Goal: Information Seeking & Learning: Learn about a topic

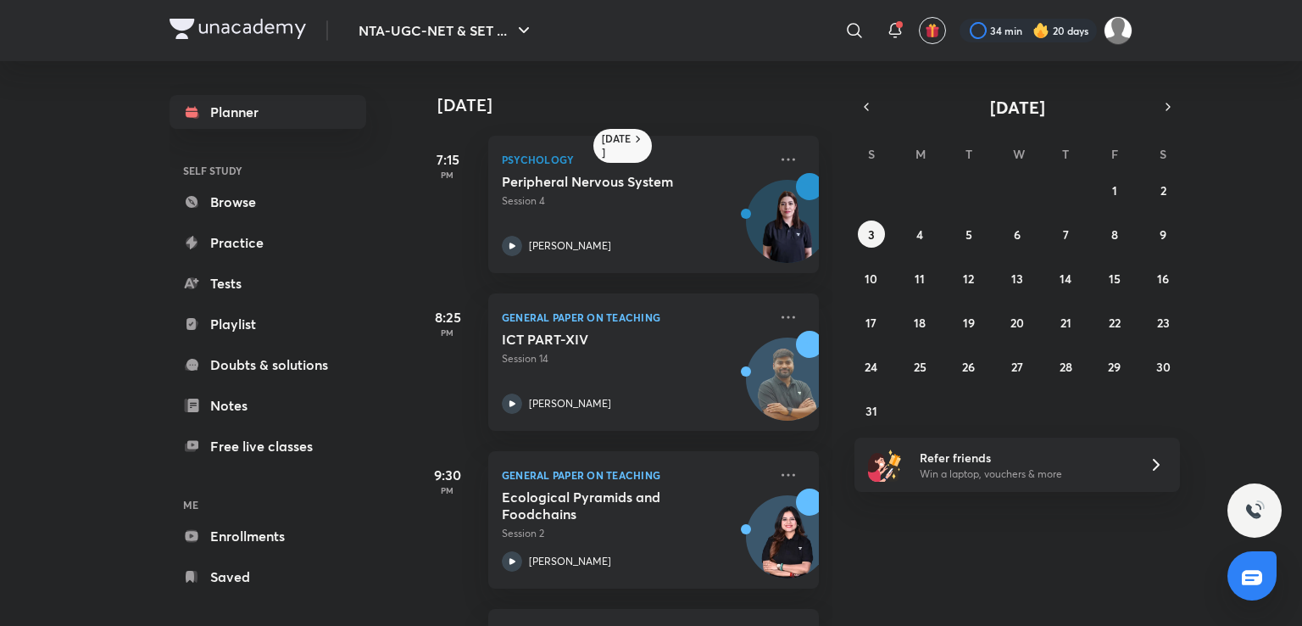
scroll to position [147, 0]
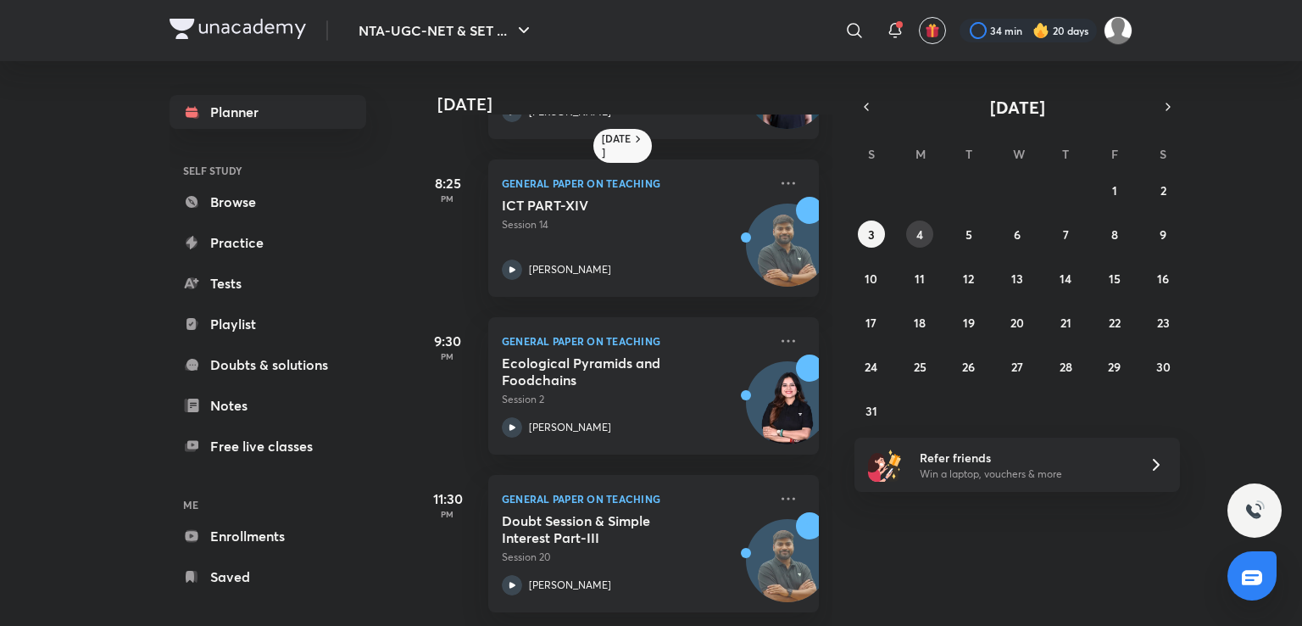
click at [921, 230] on abbr "4" at bounding box center [919, 234] width 7 height 16
click at [968, 226] on abbr "5" at bounding box center [969, 234] width 7 height 16
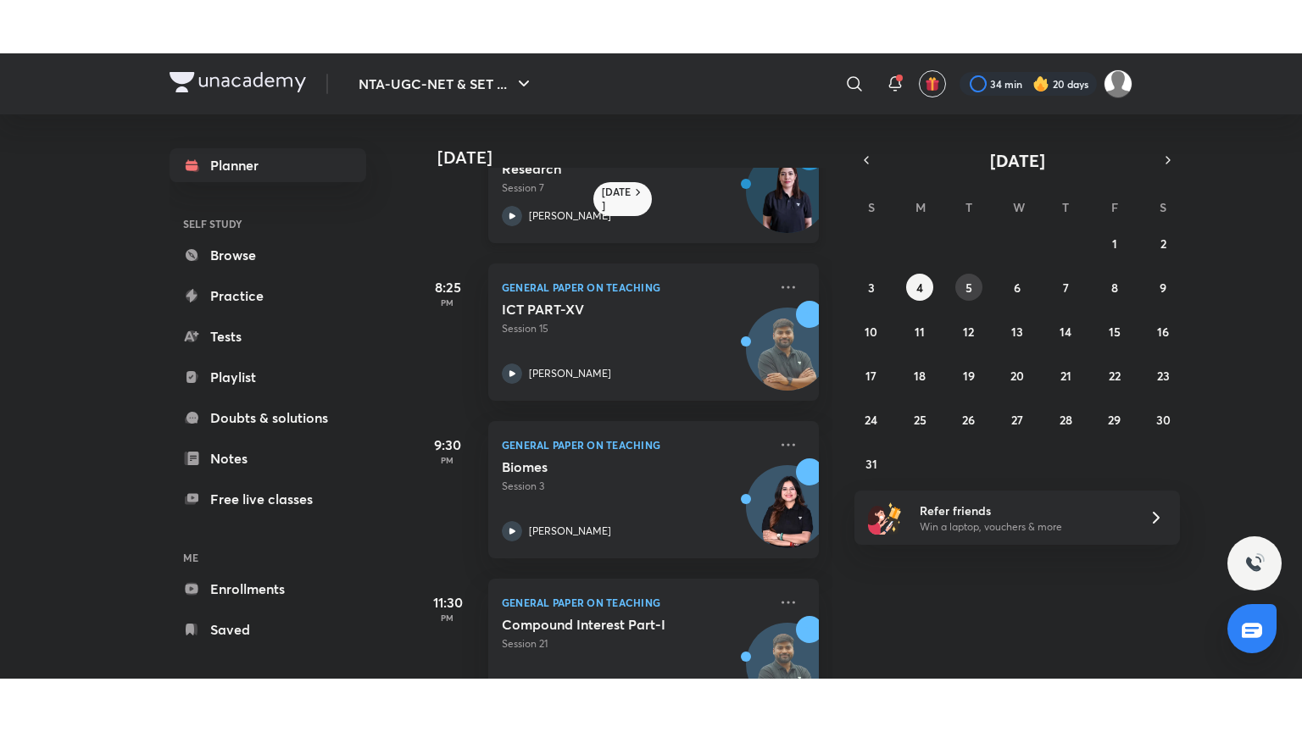
scroll to position [305, 0]
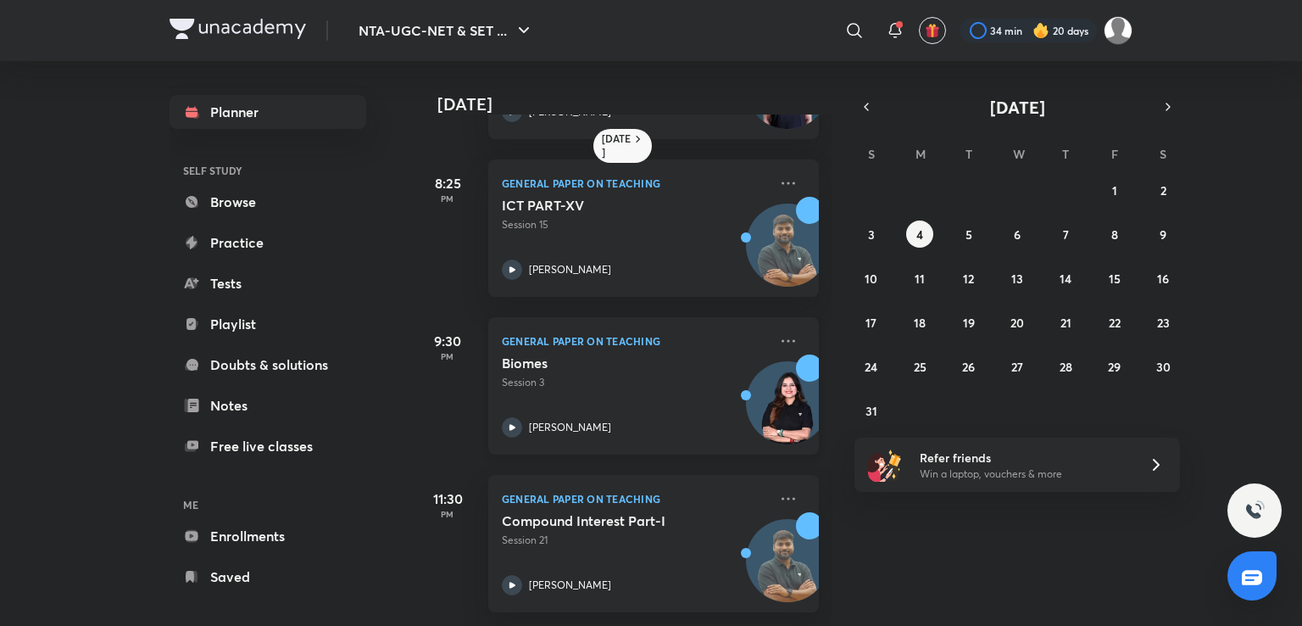
click at [614, 360] on div "Biomes Session 3" at bounding box center [635, 372] width 266 height 36
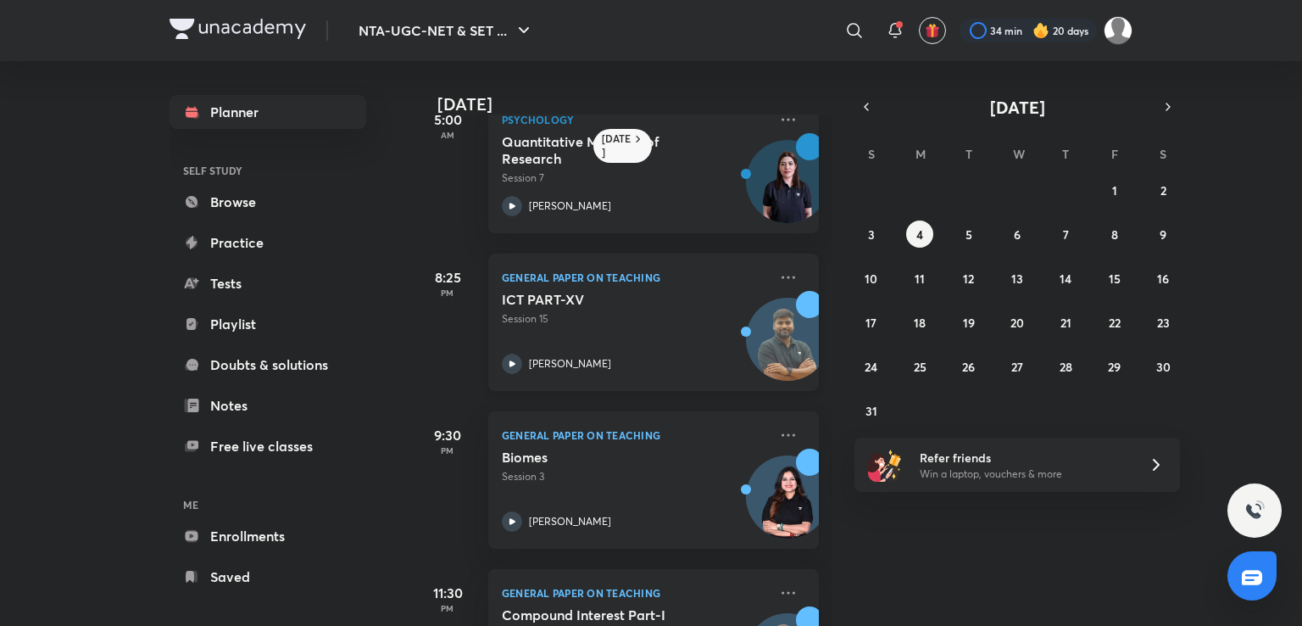
scroll to position [305, 0]
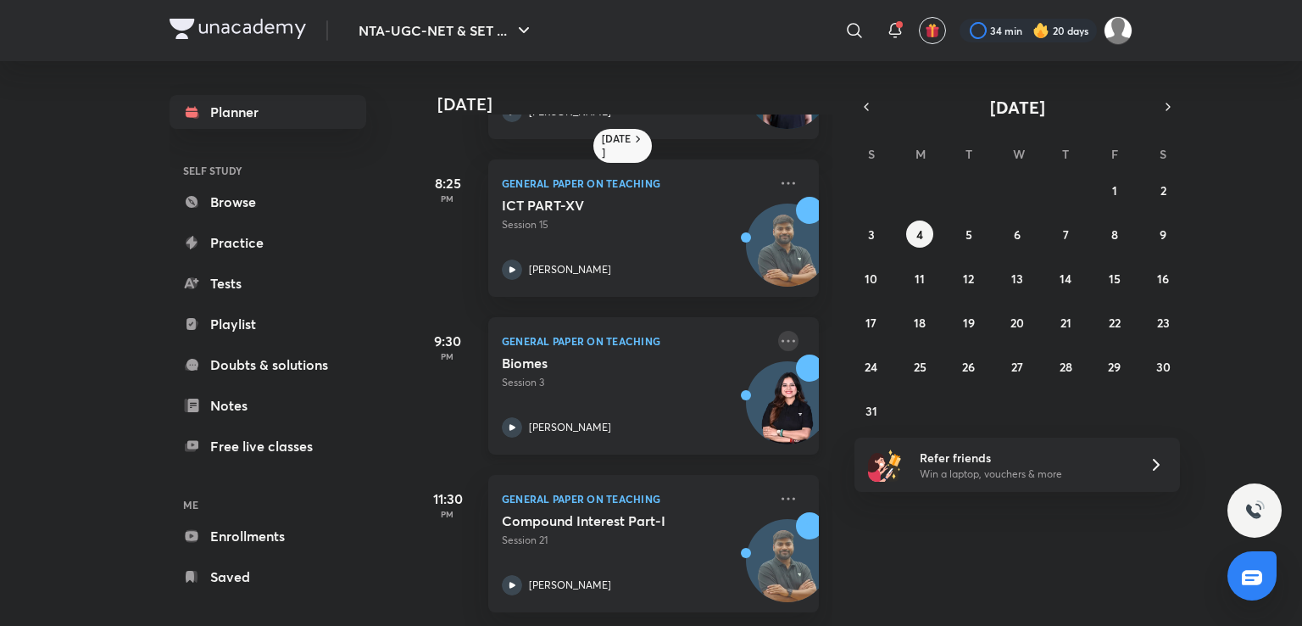
click at [778, 331] on icon at bounding box center [788, 341] width 20 height 20
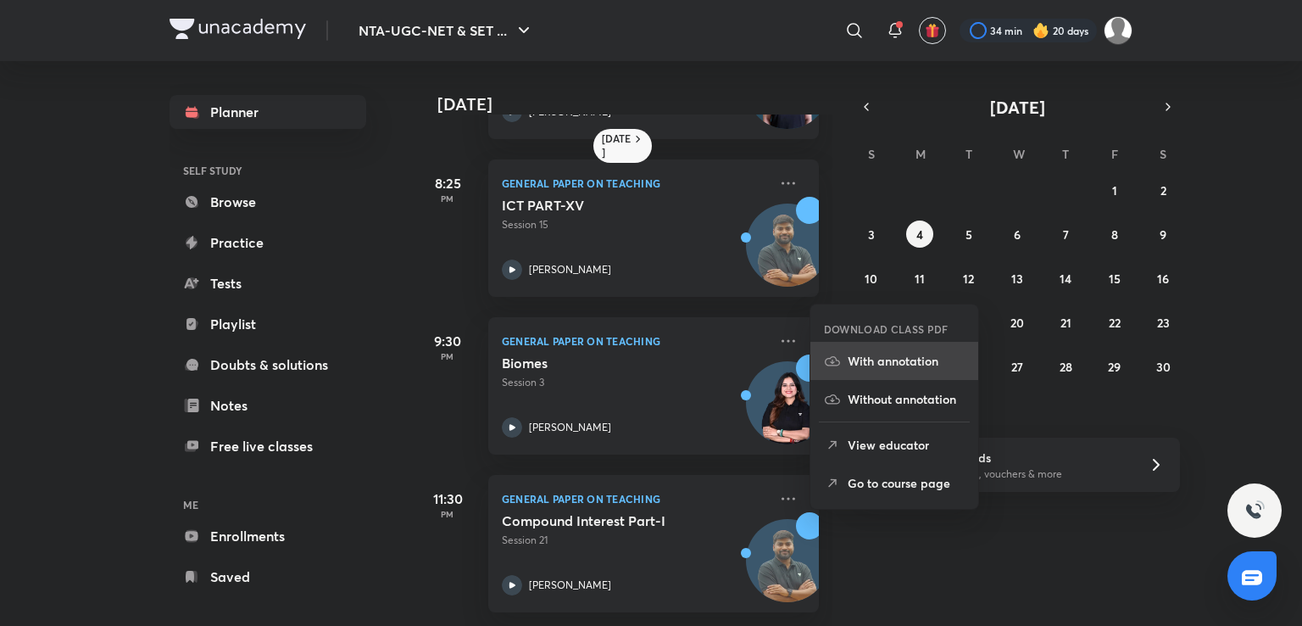
click at [853, 365] on p "With annotation" at bounding box center [906, 361] width 117 height 18
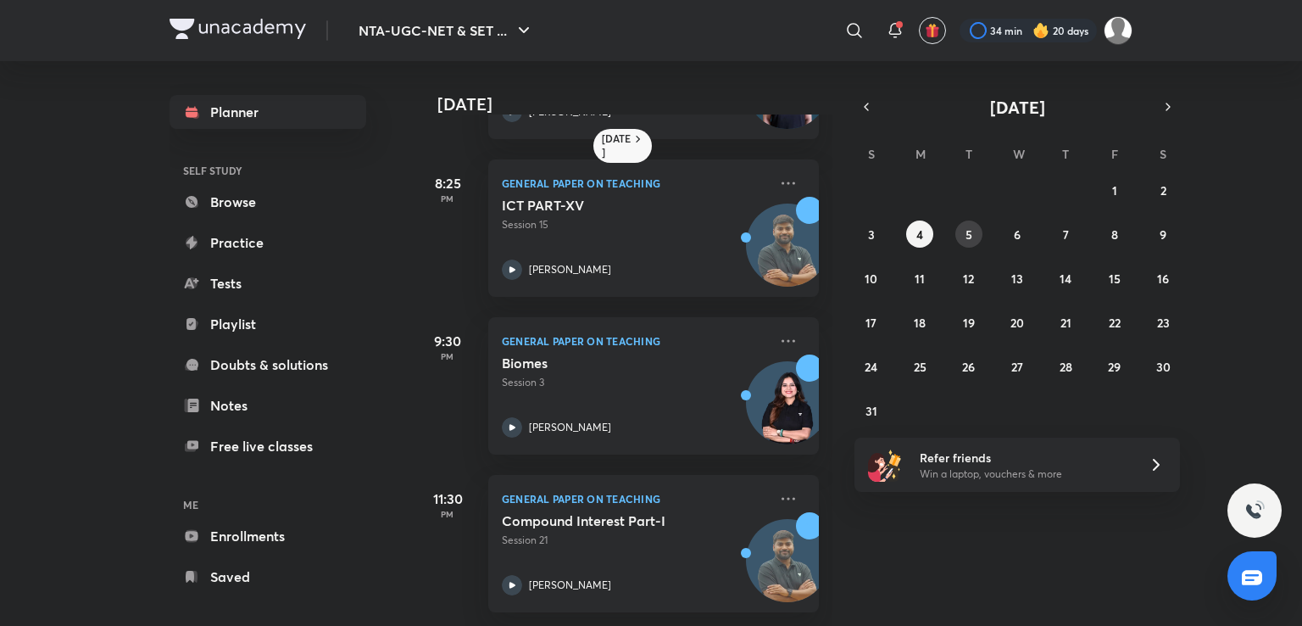
click at [976, 226] on button "5" at bounding box center [968, 233] width 27 height 27
click at [1017, 226] on abbr "6" at bounding box center [1017, 234] width 7 height 16
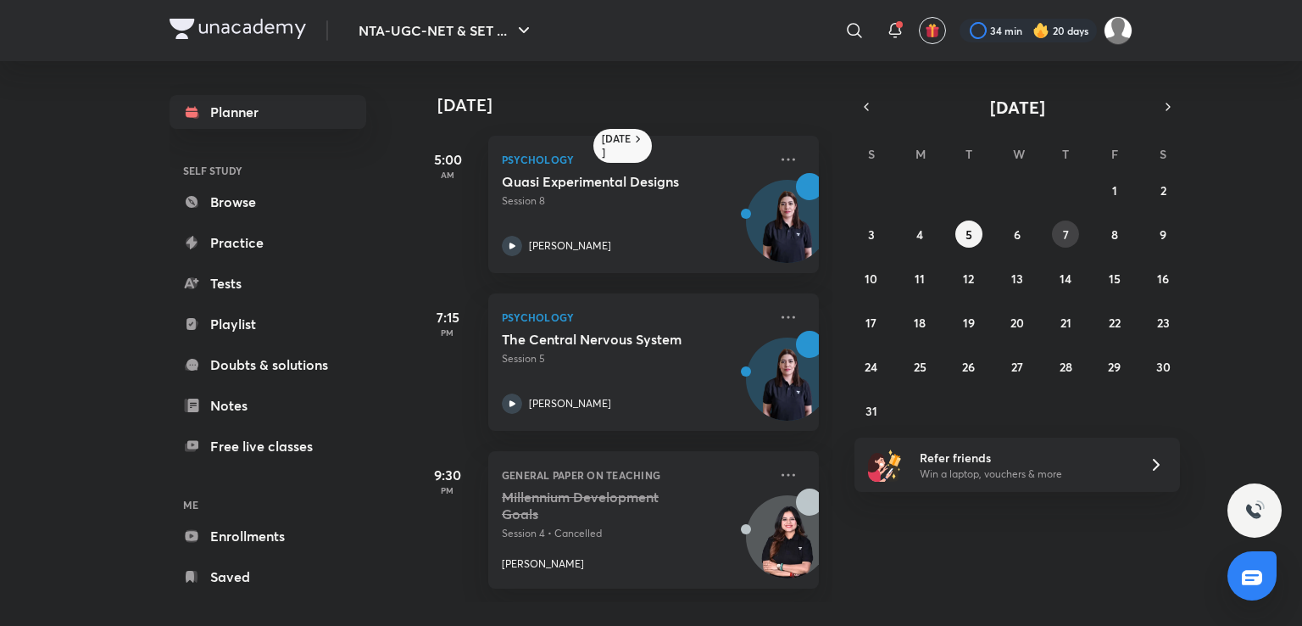
click at [1058, 235] on button "7" at bounding box center [1065, 233] width 27 height 27
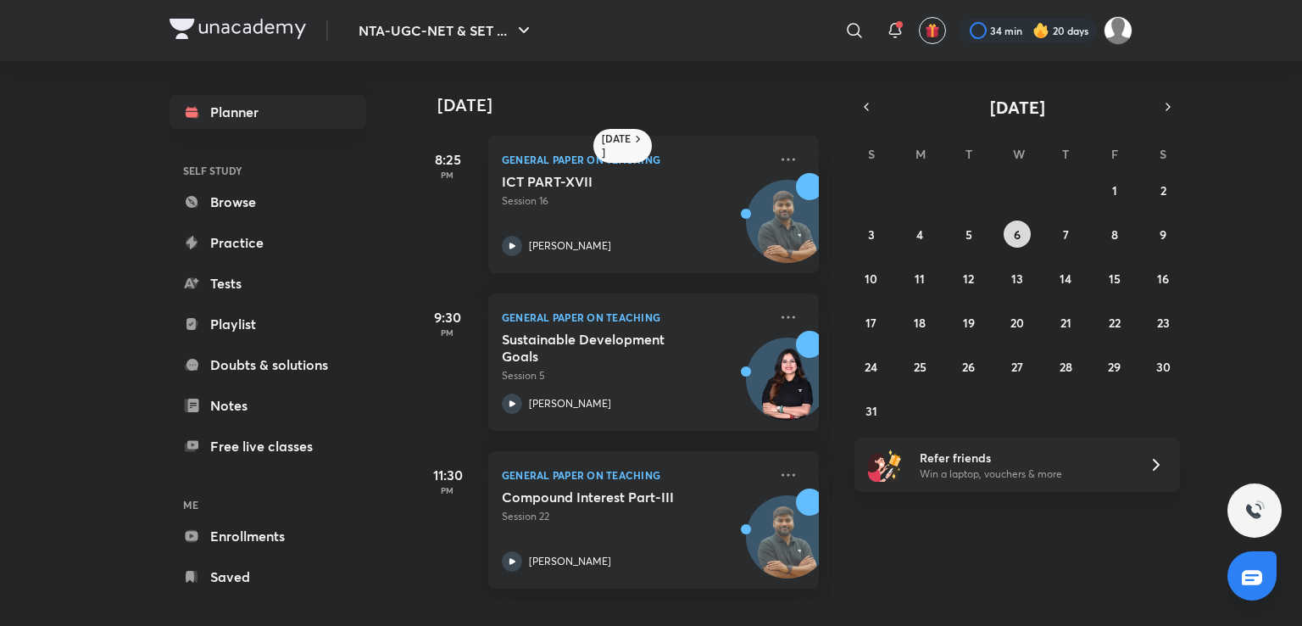
click at [1022, 227] on button "6" at bounding box center [1017, 233] width 27 height 27
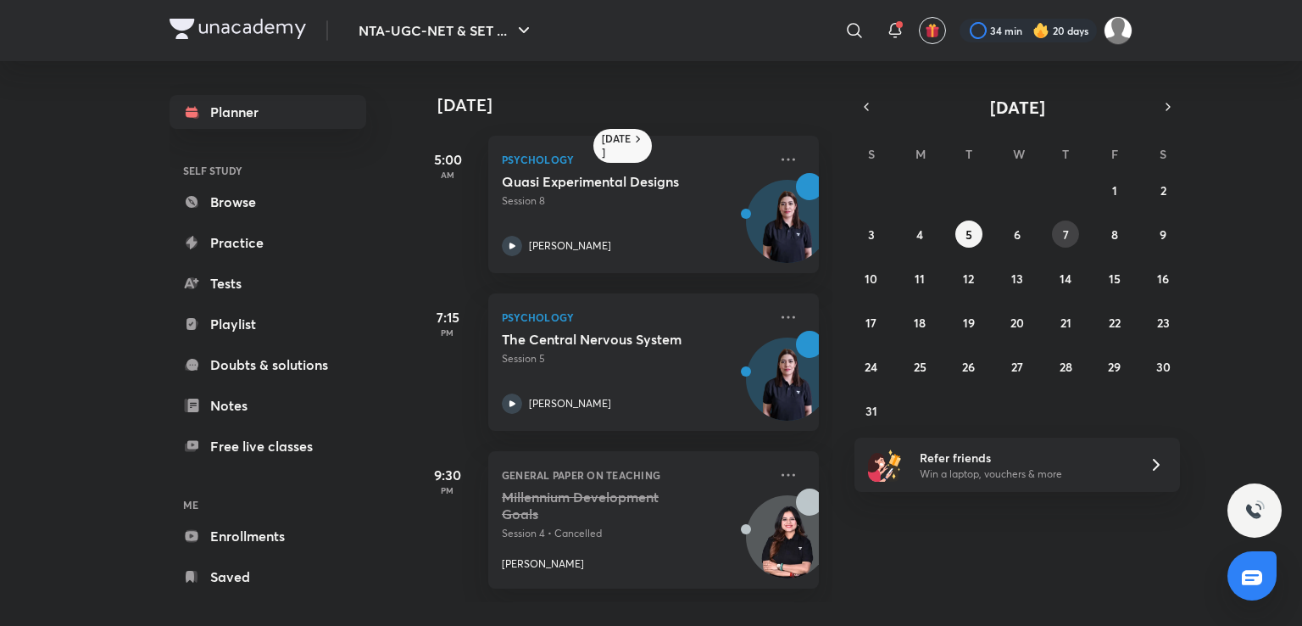
click at [1059, 241] on button "7" at bounding box center [1065, 233] width 27 height 27
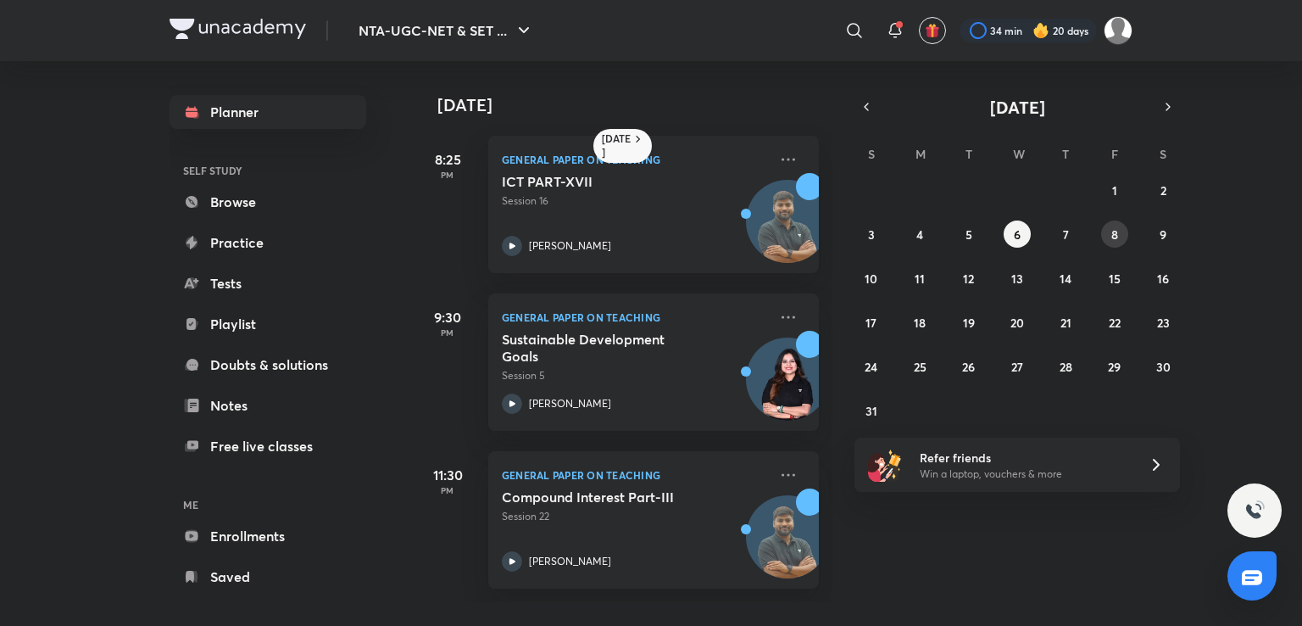
click at [1119, 235] on button "8" at bounding box center [1114, 233] width 27 height 27
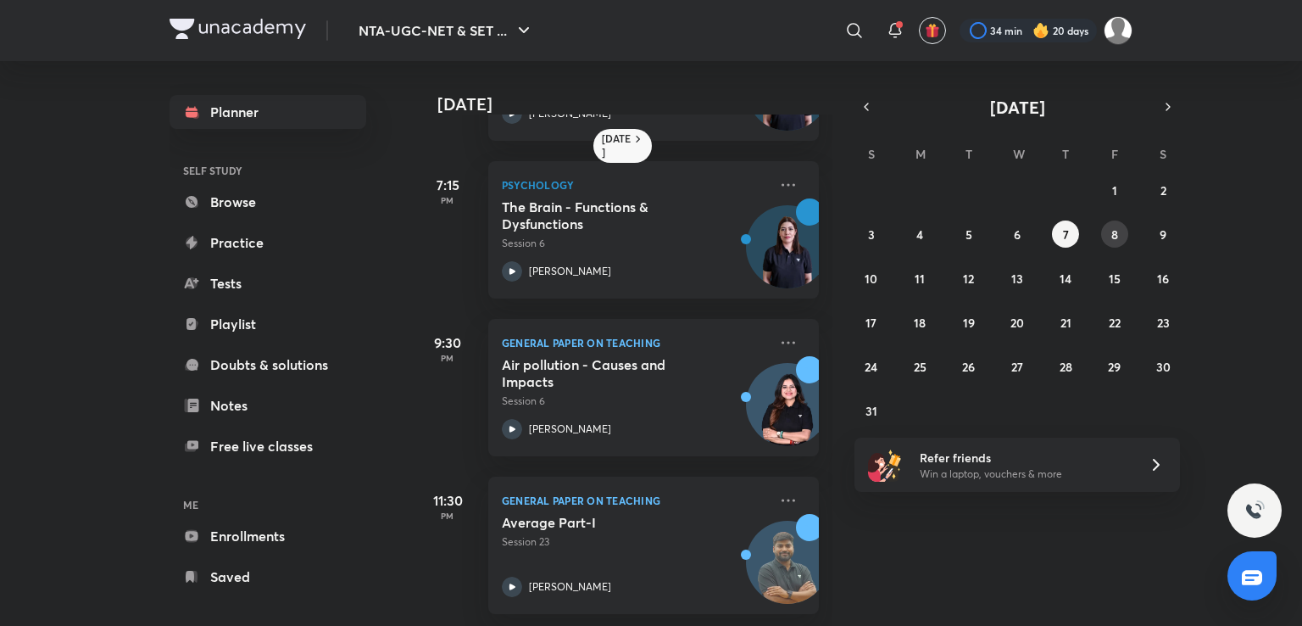
scroll to position [462, 0]
click at [974, 227] on button "5" at bounding box center [968, 233] width 27 height 27
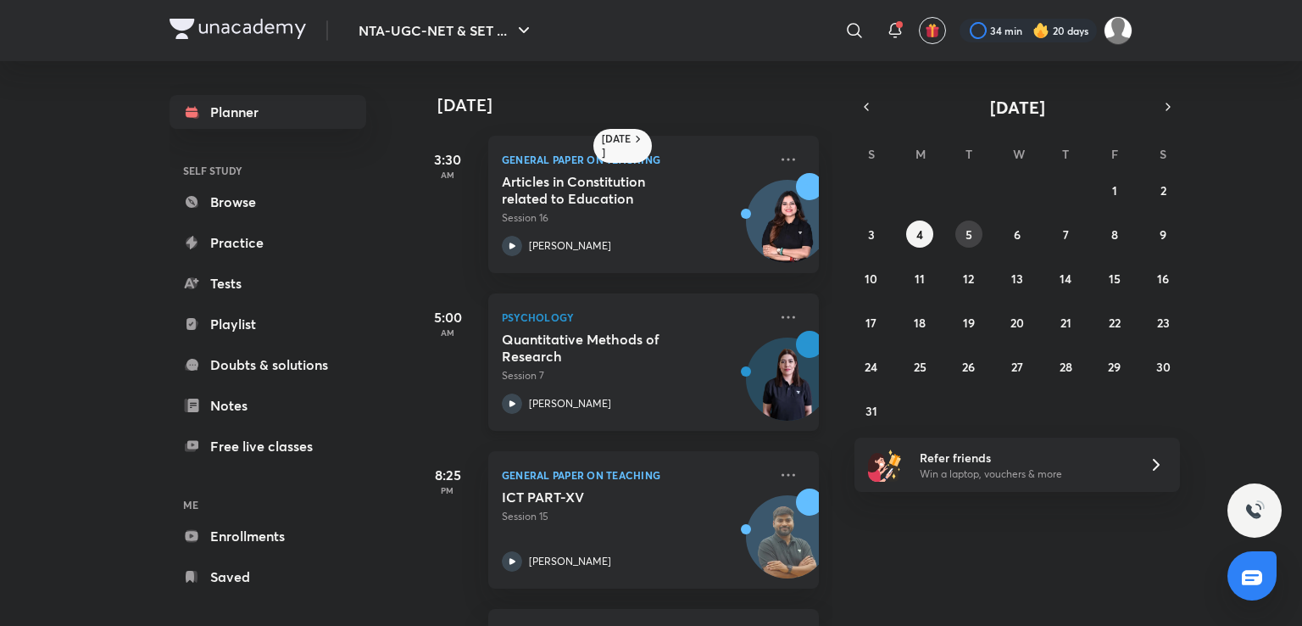
scroll to position [305, 0]
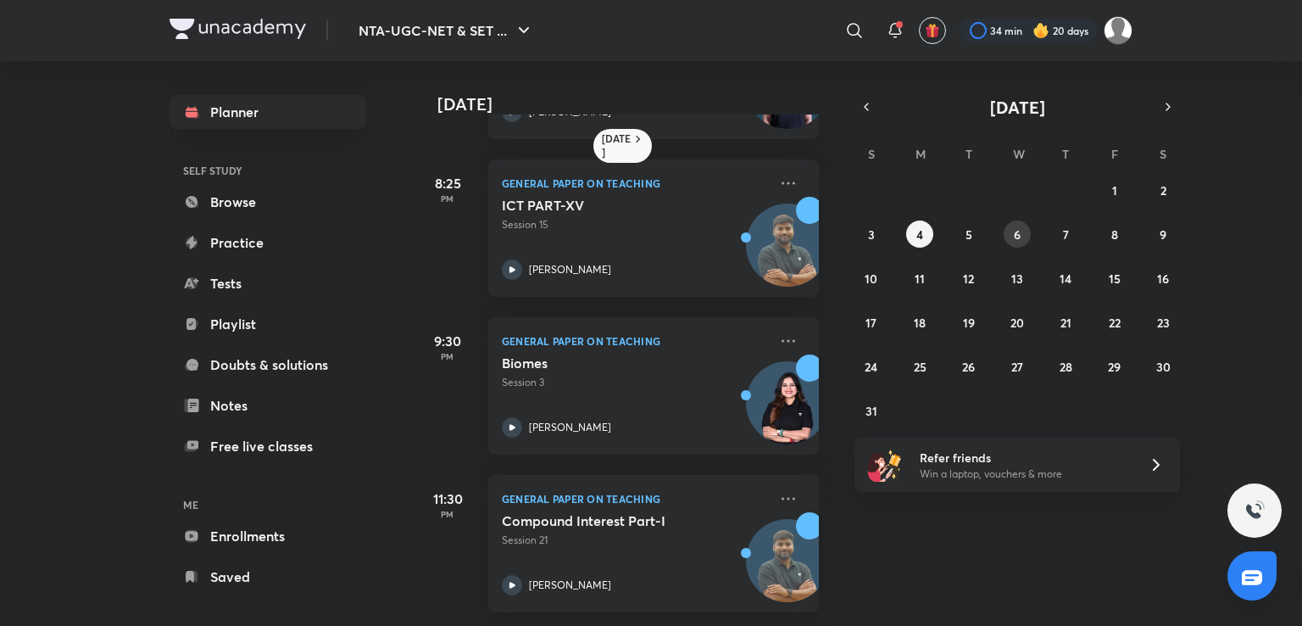
click at [1027, 231] on button "6" at bounding box center [1017, 233] width 27 height 27
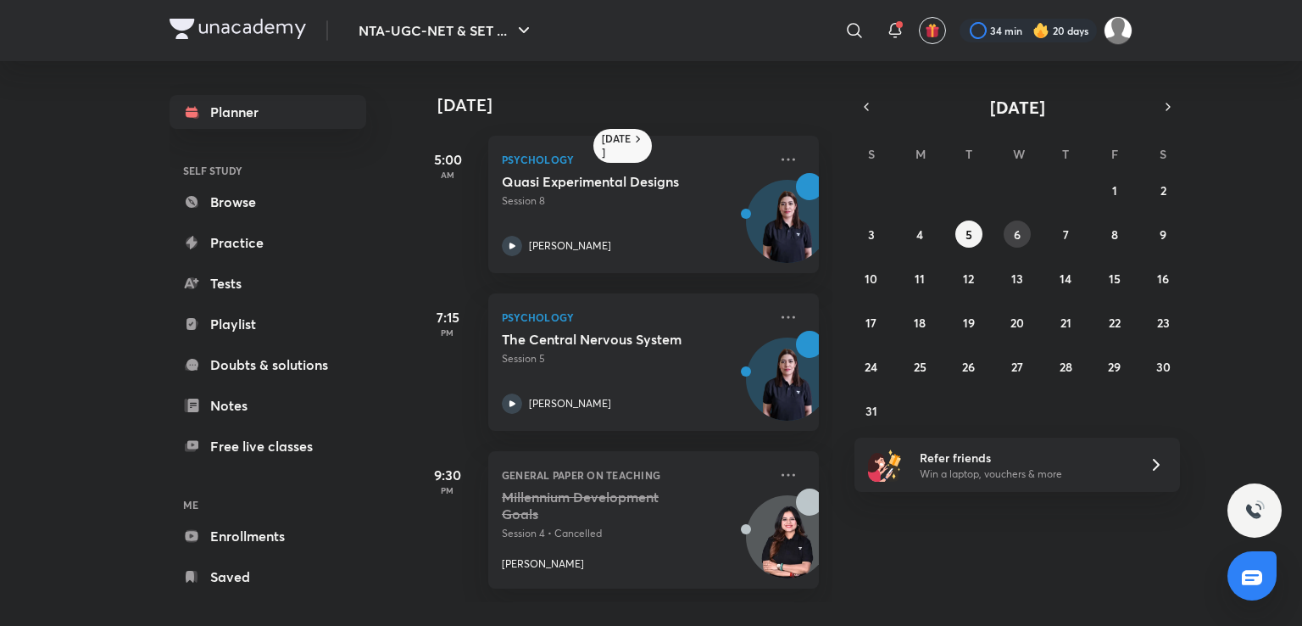
click at [1018, 235] on abbr "6" at bounding box center [1017, 234] width 7 height 16
click at [1066, 231] on abbr "7" at bounding box center [1066, 234] width 6 height 16
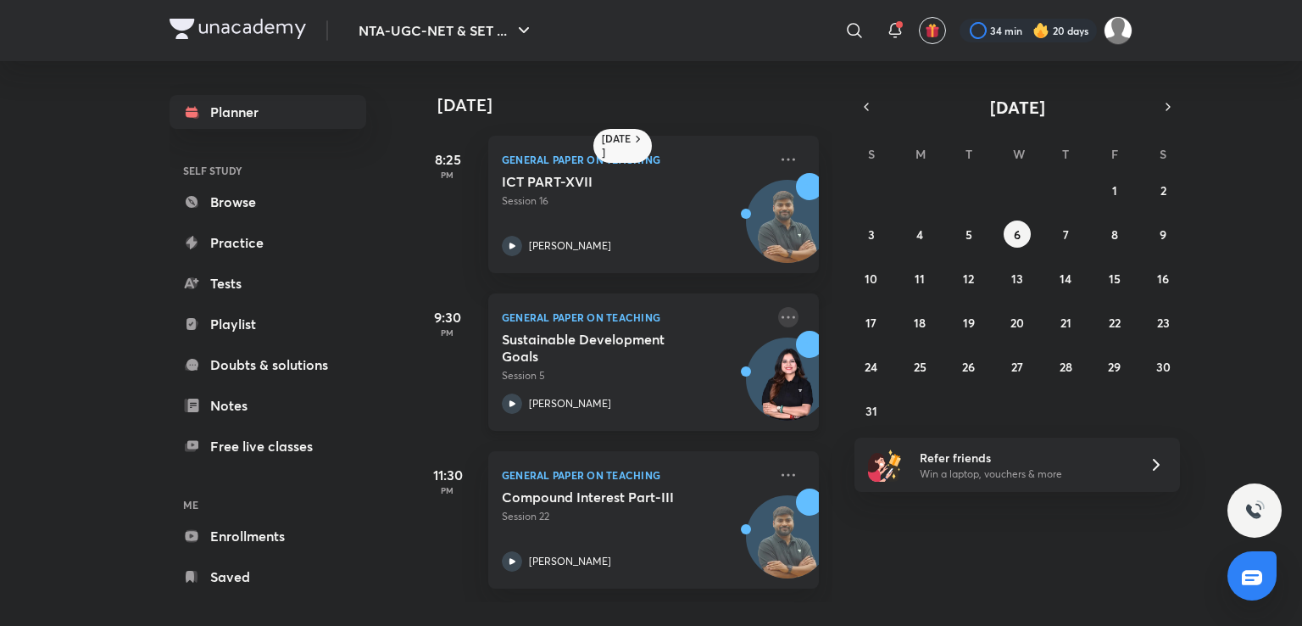
click at [778, 317] on icon at bounding box center [788, 317] width 20 height 20
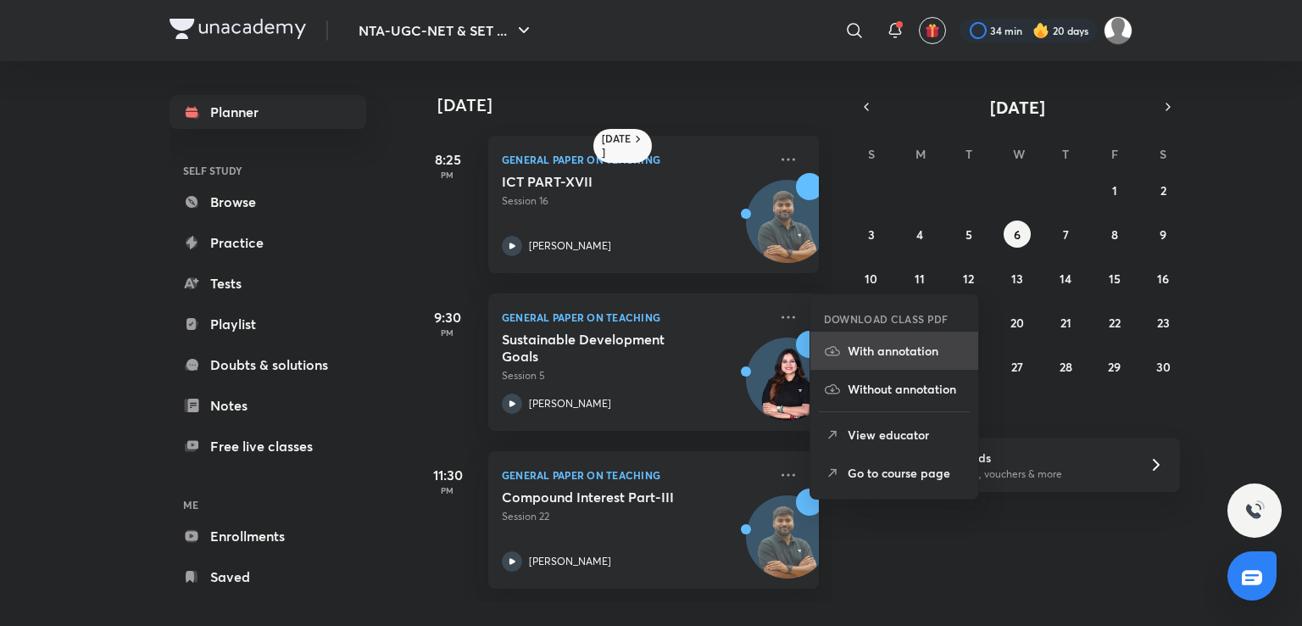
click at [831, 358] on icon at bounding box center [832, 350] width 17 height 17
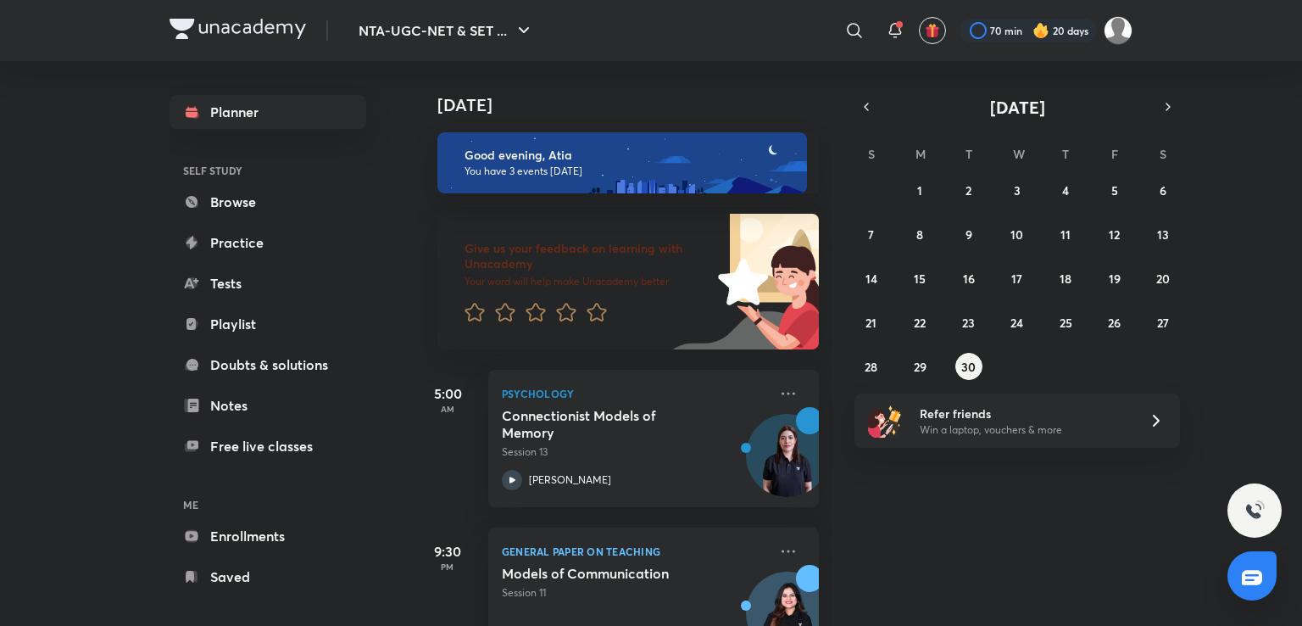
click at [1282, 270] on div "Yesterday Good evening, Atia You have 3 events today Give us your feedback on l…" at bounding box center [856, 343] width 885 height 565
click at [869, 113] on icon "button" at bounding box center [867, 106] width 14 height 15
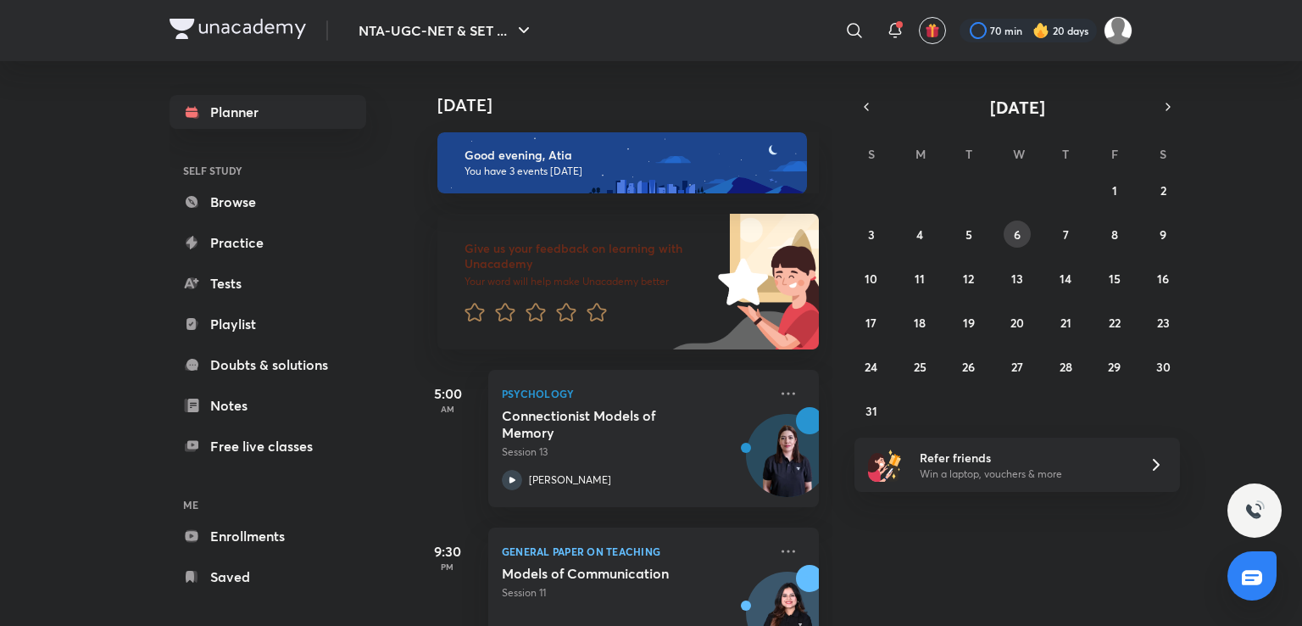
click at [1005, 234] on button "6" at bounding box center [1017, 233] width 27 height 27
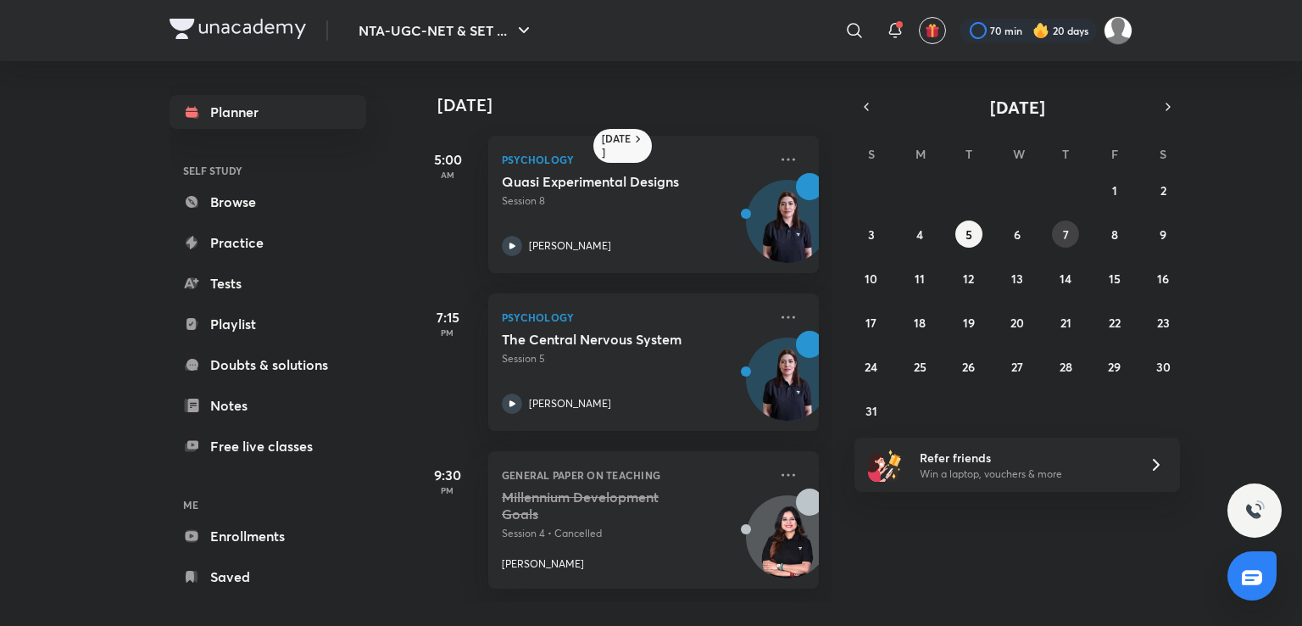
click at [1075, 231] on button "7" at bounding box center [1065, 233] width 27 height 27
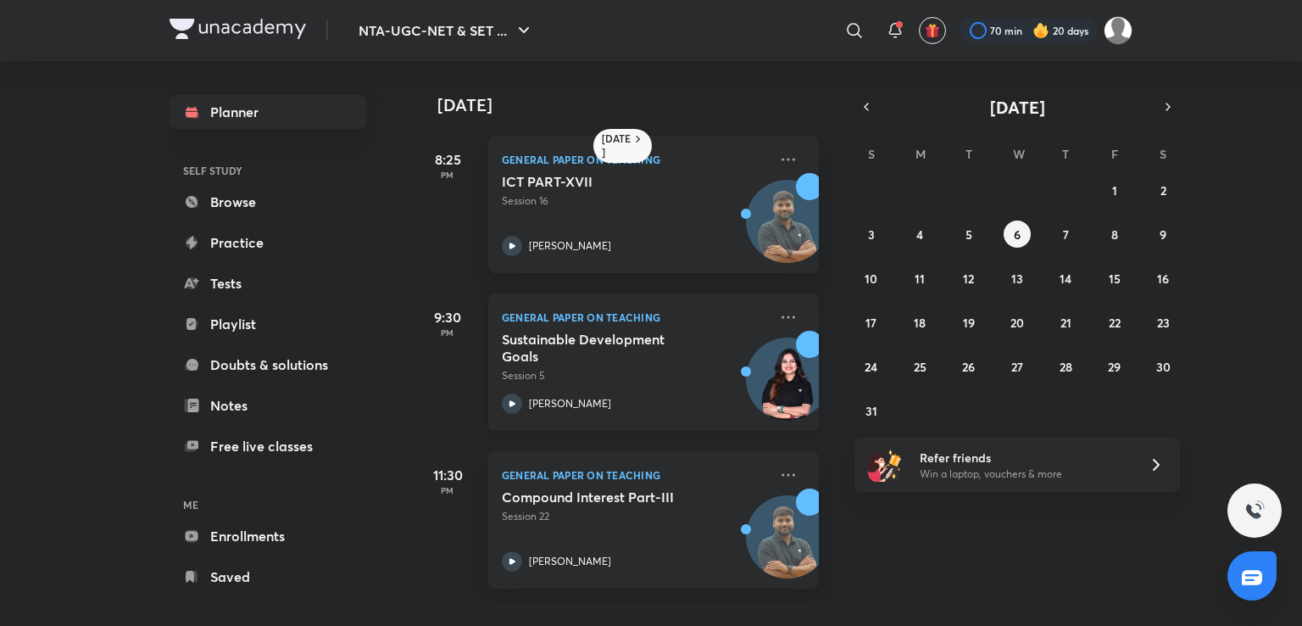
click at [669, 372] on p "Session 5" at bounding box center [635, 375] width 266 height 15
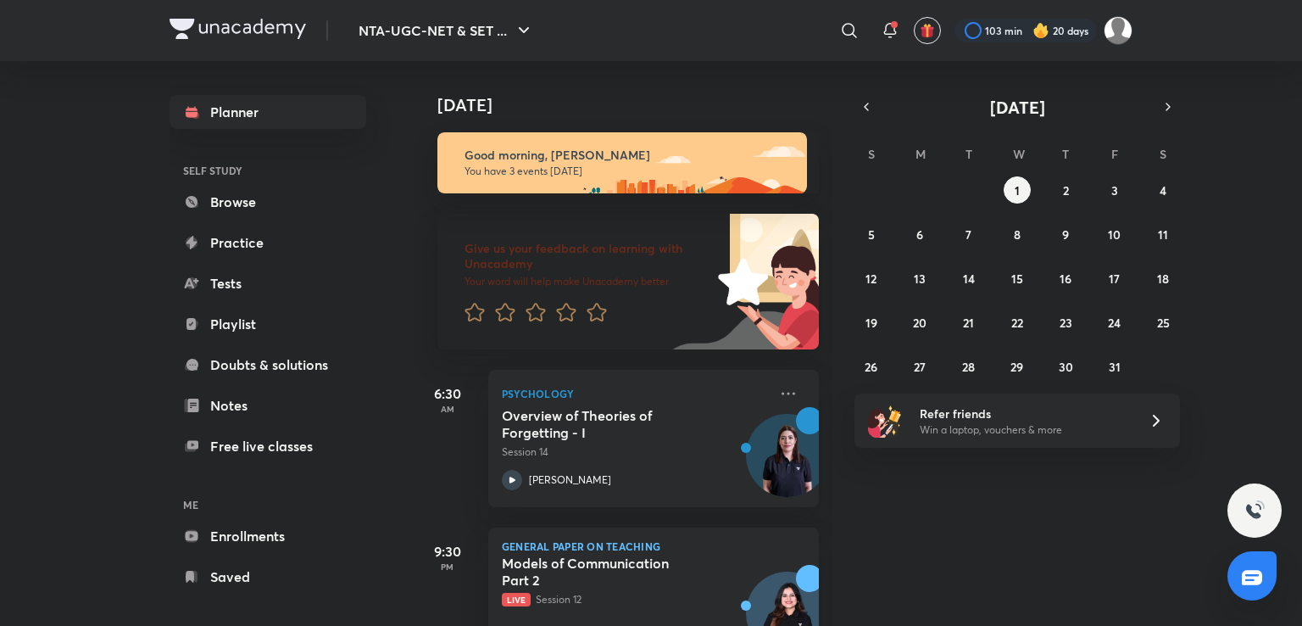
click at [766, 107] on h4 "Yesterday" at bounding box center [636, 105] width 398 height 20
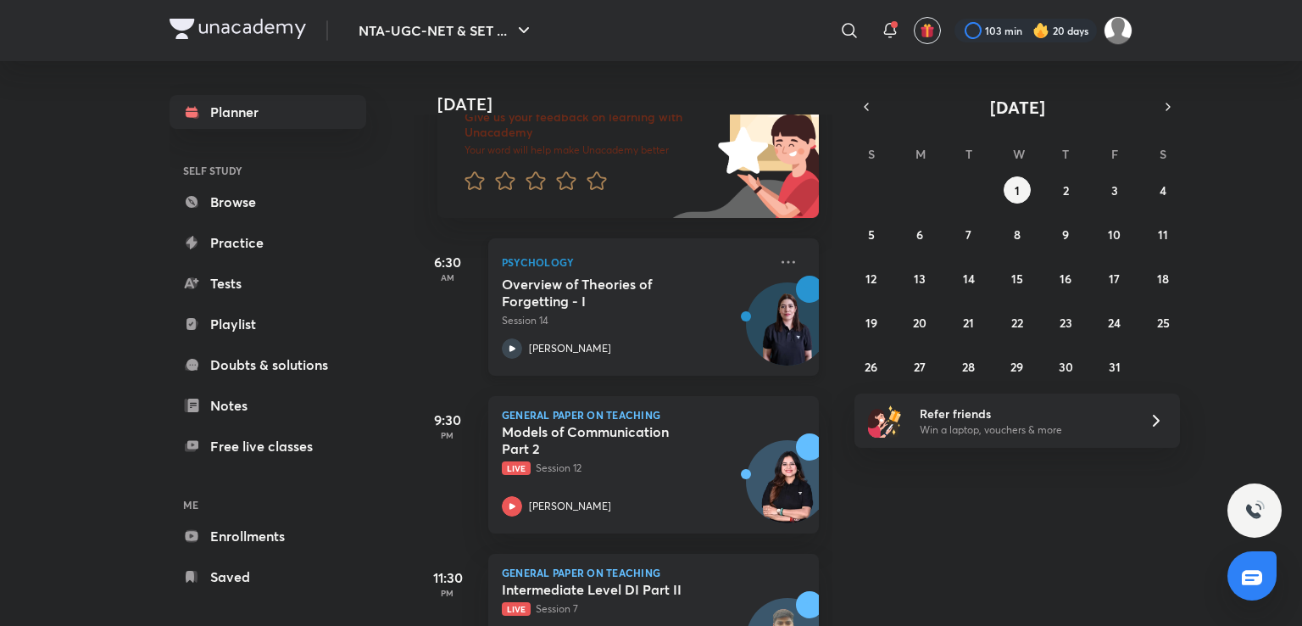
scroll to position [131, 0]
click at [862, 104] on icon "button" at bounding box center [867, 106] width 14 height 15
click at [982, 229] on div "31 1 2 3 4 5 6 7 8 9 10 11 12 13 14 15 16 17 18 19 20 21 22 23 24 25 26 27 28 2…" at bounding box center [1018, 277] width 326 height 203
click at [970, 280] on abbr "16" at bounding box center [969, 278] width 12 height 16
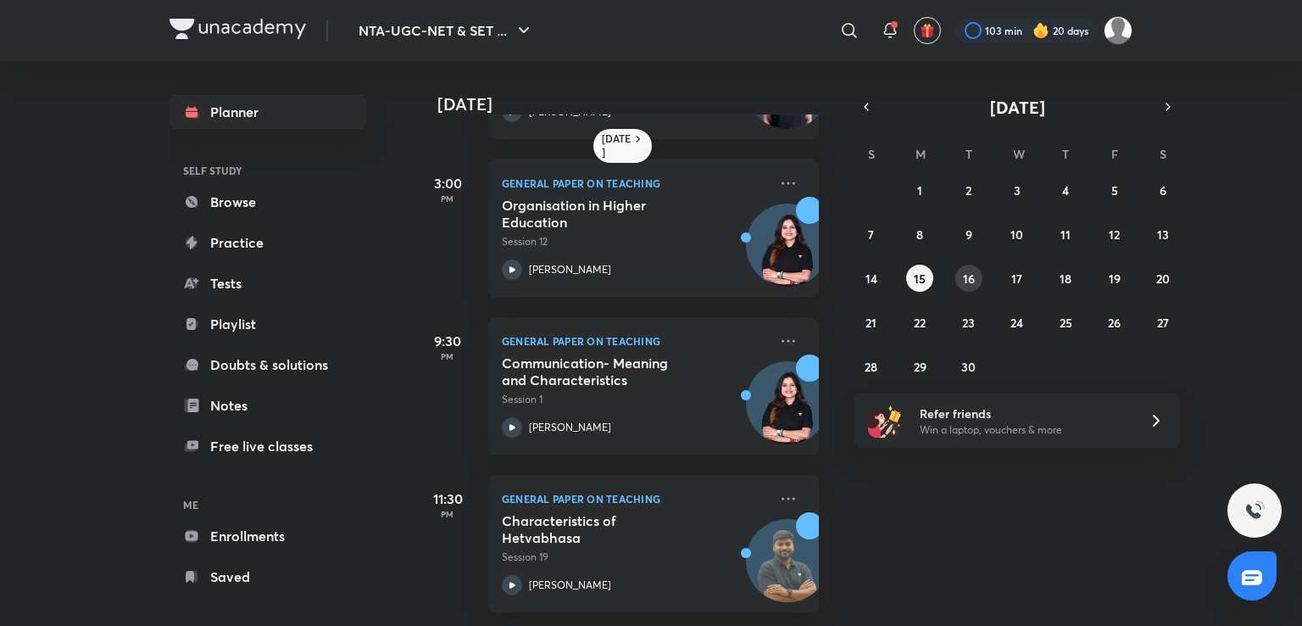
scroll to position [0, 0]
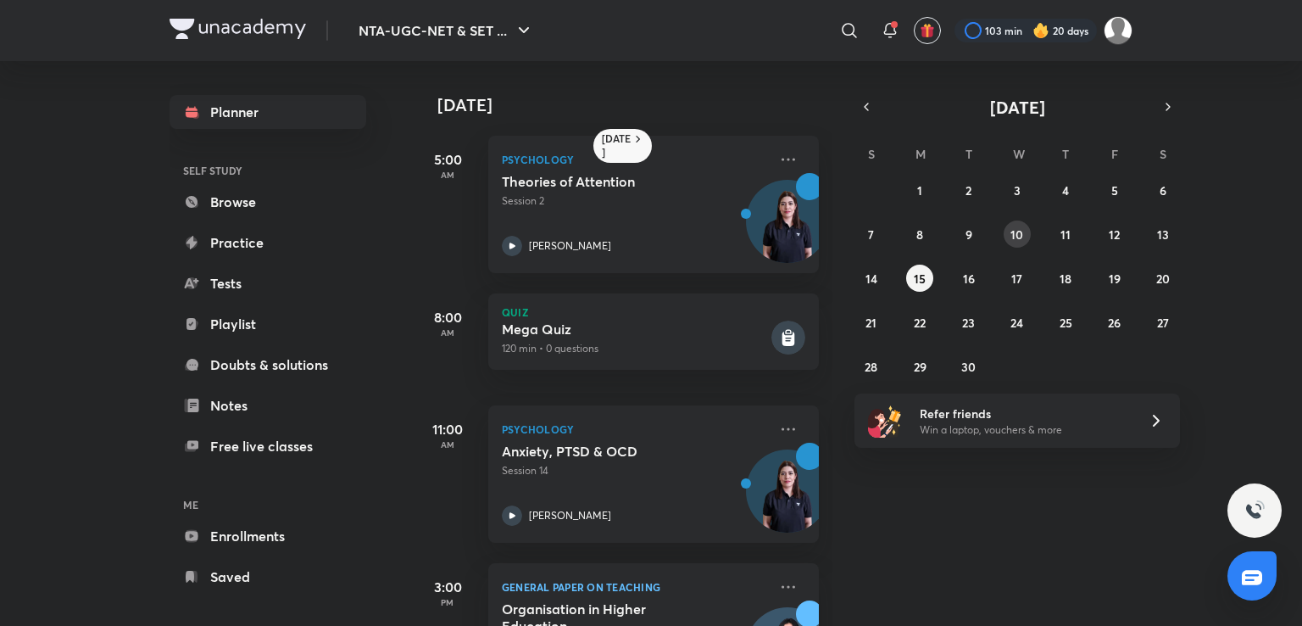
click at [1022, 240] on abbr "10" at bounding box center [1017, 234] width 13 height 16
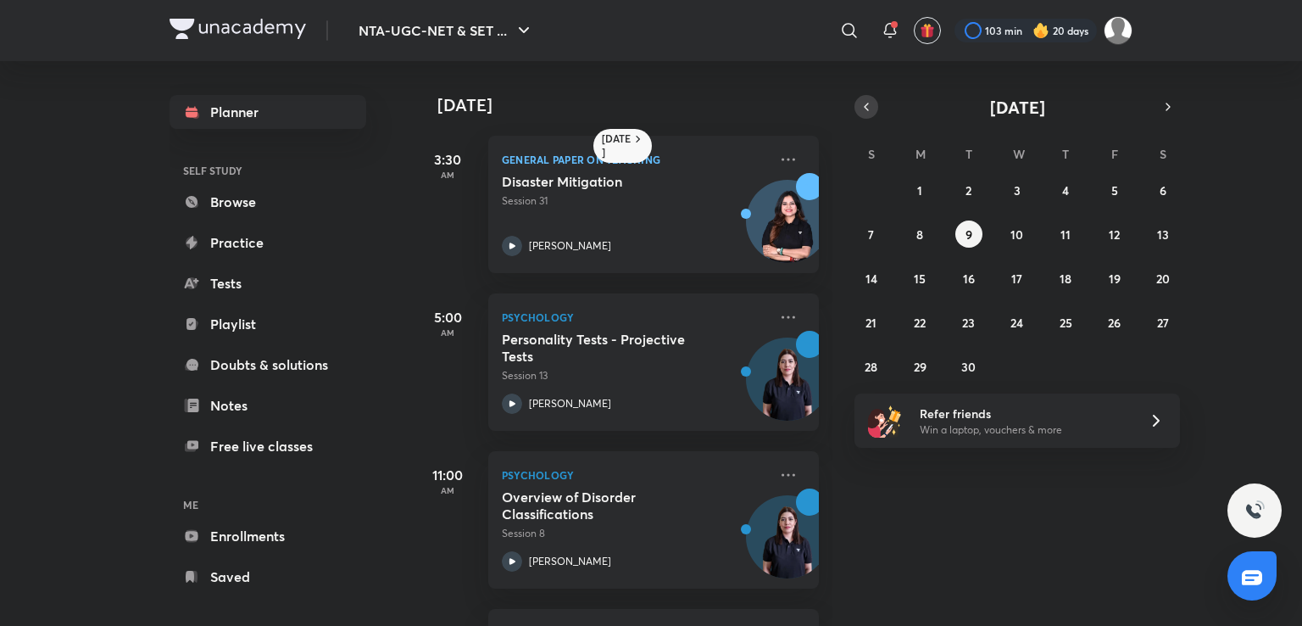
click at [864, 109] on icon "button" at bounding box center [867, 106] width 14 height 15
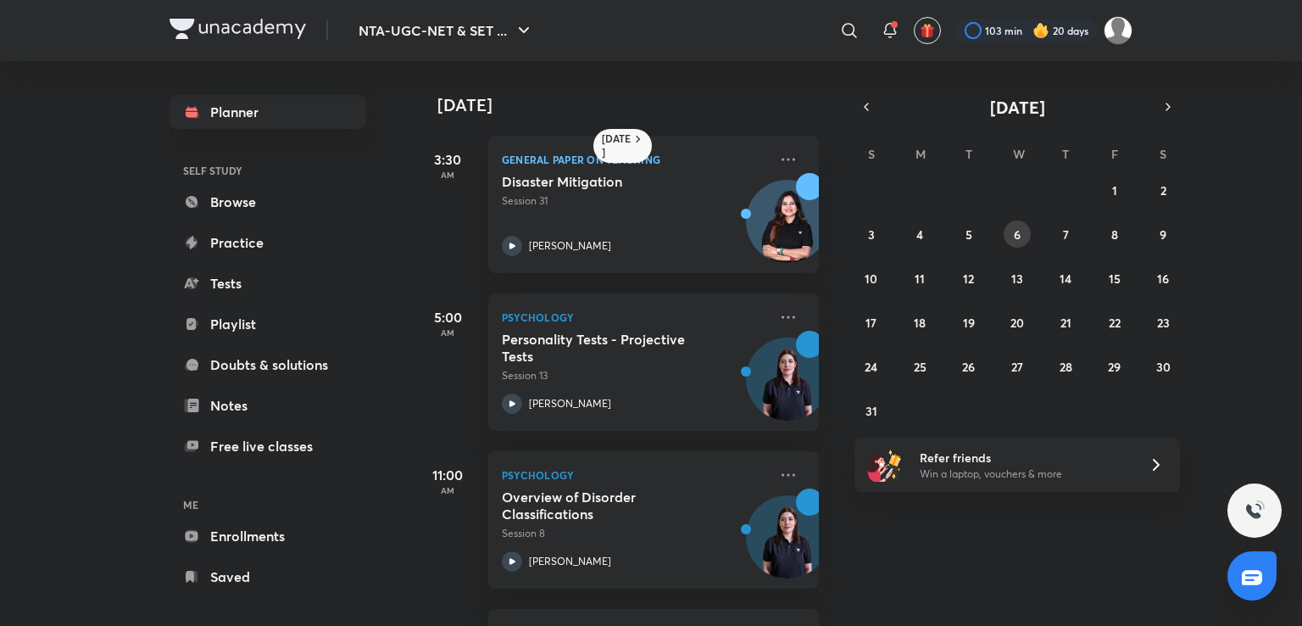
click at [1016, 237] on abbr "6" at bounding box center [1017, 234] width 7 height 16
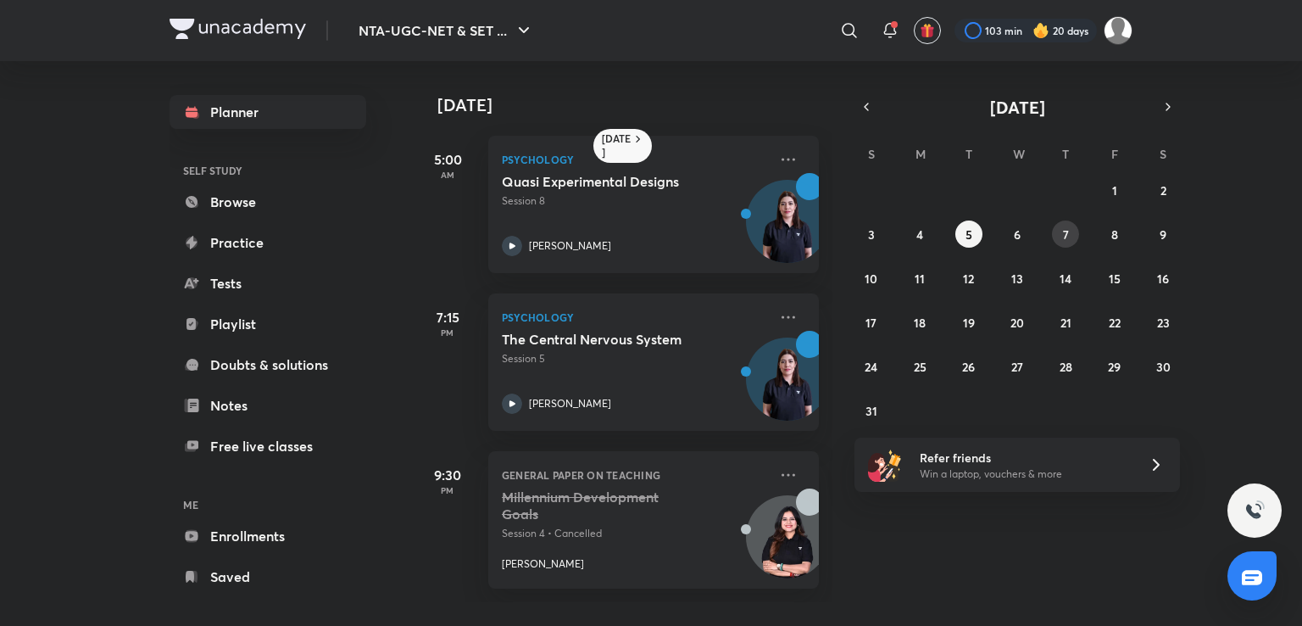
click at [1072, 231] on button "7" at bounding box center [1065, 233] width 27 height 27
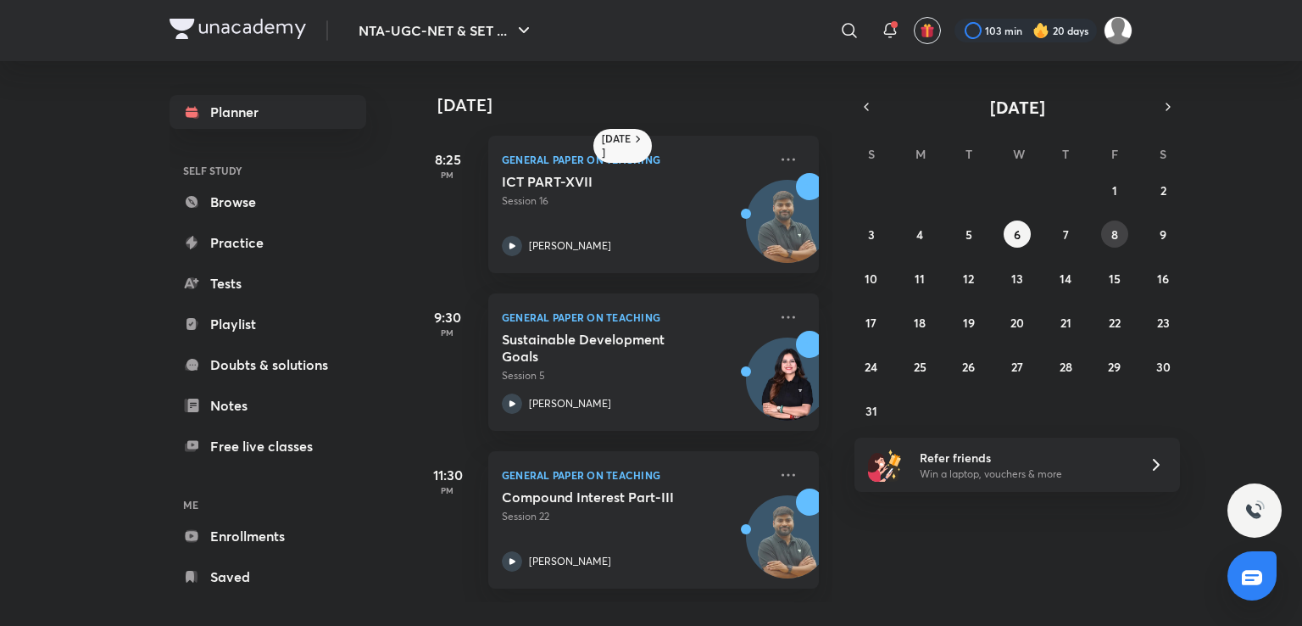
click at [1111, 229] on abbr "8" at bounding box center [1114, 234] width 7 height 16
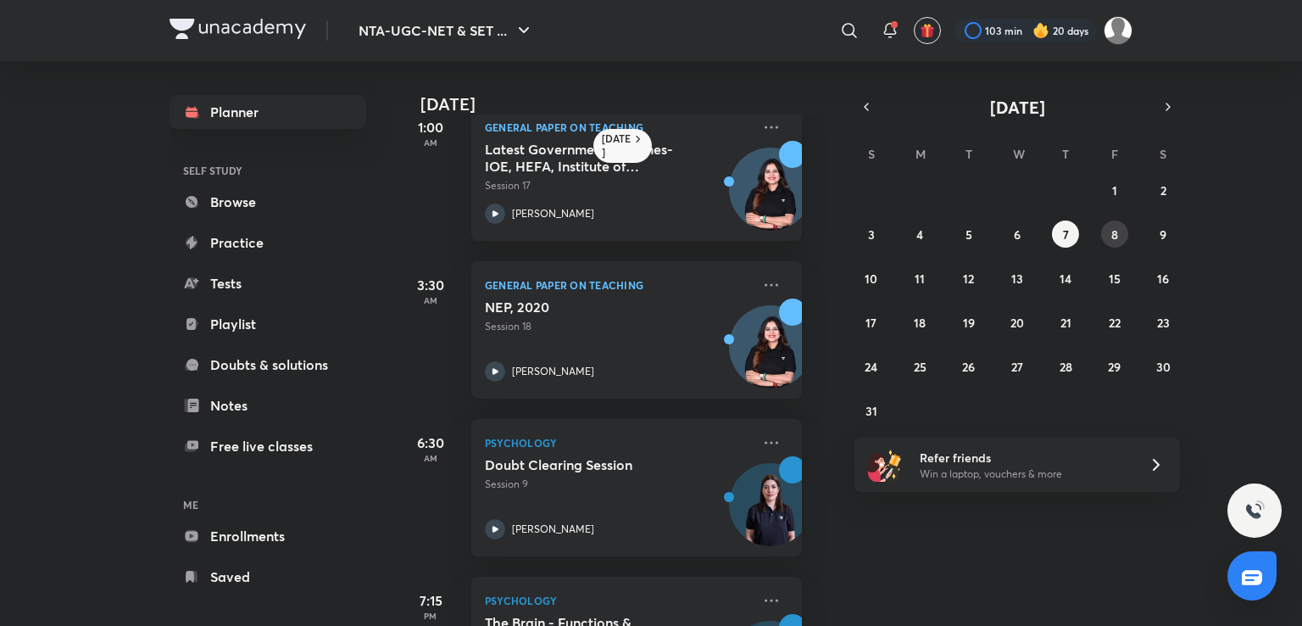
scroll to position [0, 17]
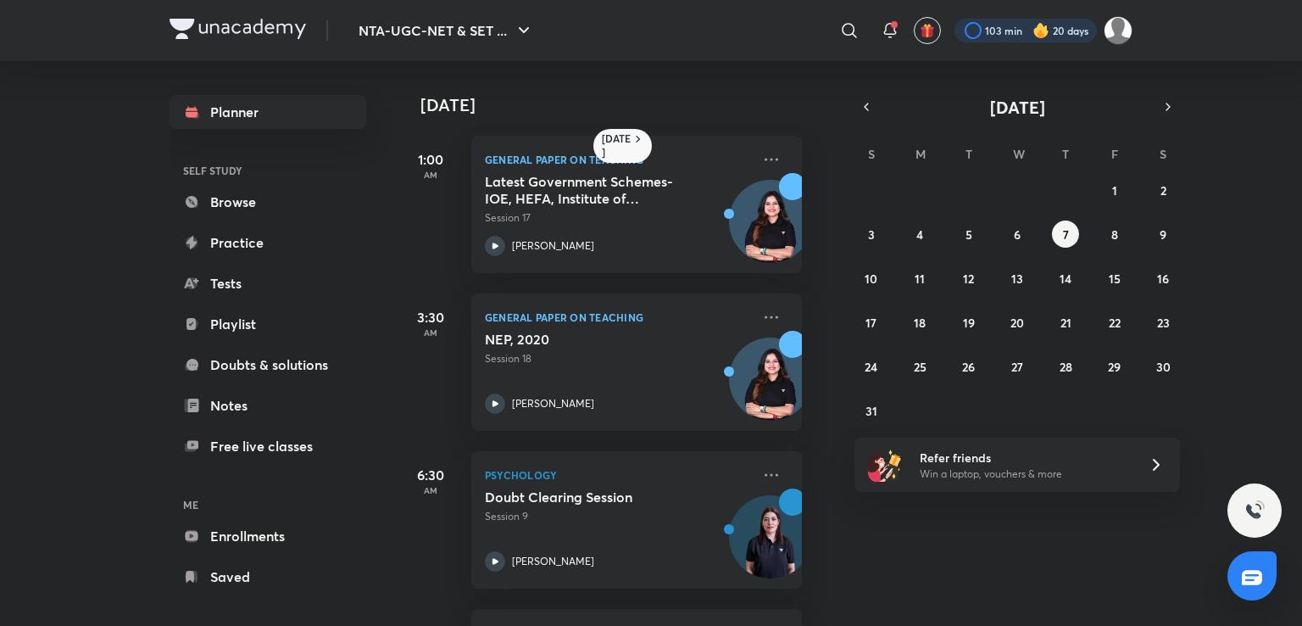
click at [1001, 32] on div at bounding box center [1026, 31] width 142 height 24
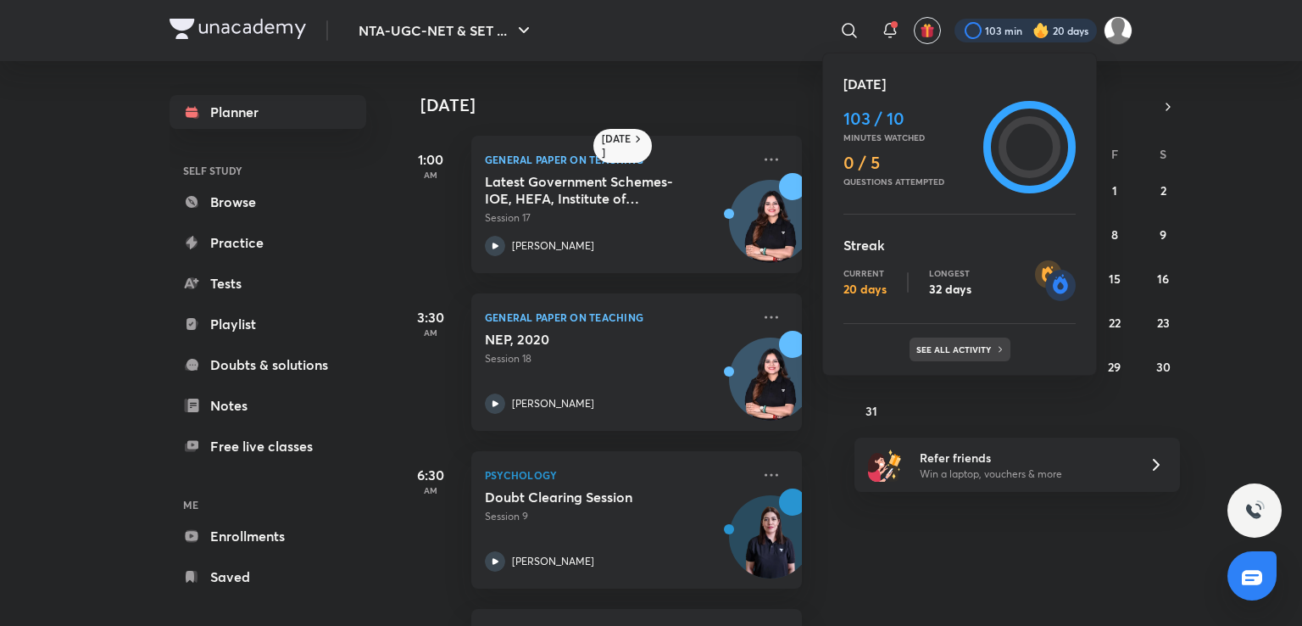
click at [938, 352] on p "See all activity" at bounding box center [955, 349] width 79 height 10
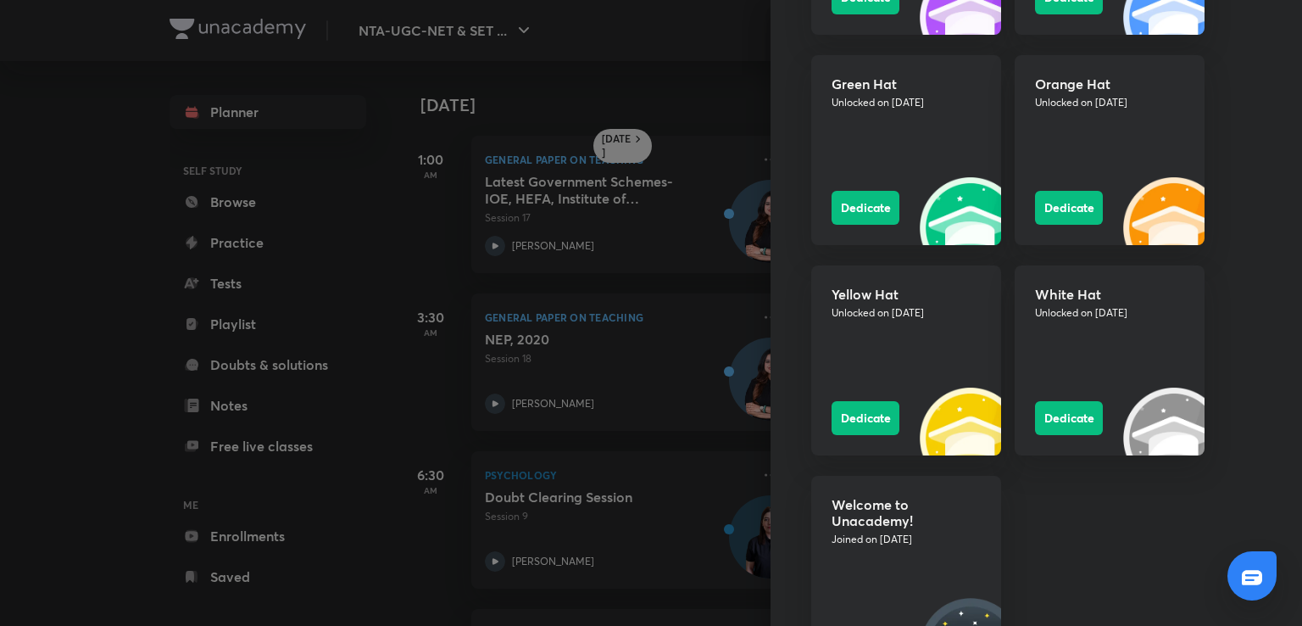
scroll to position [2238, 0]
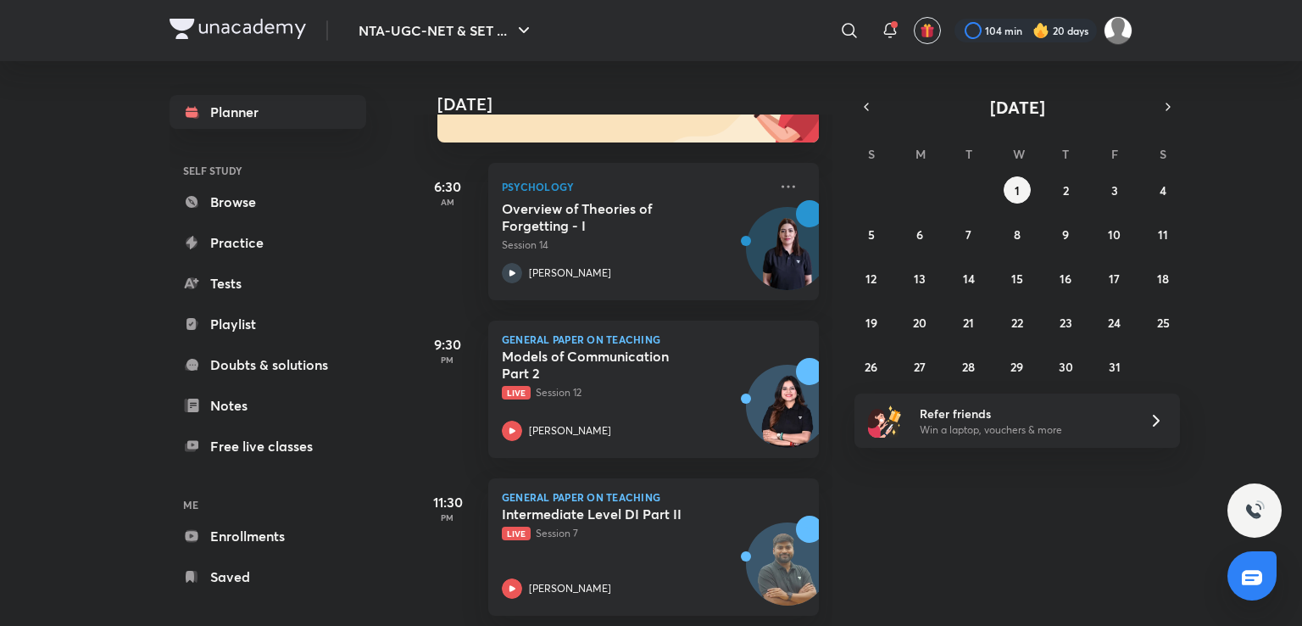
scroll to position [224, 0]
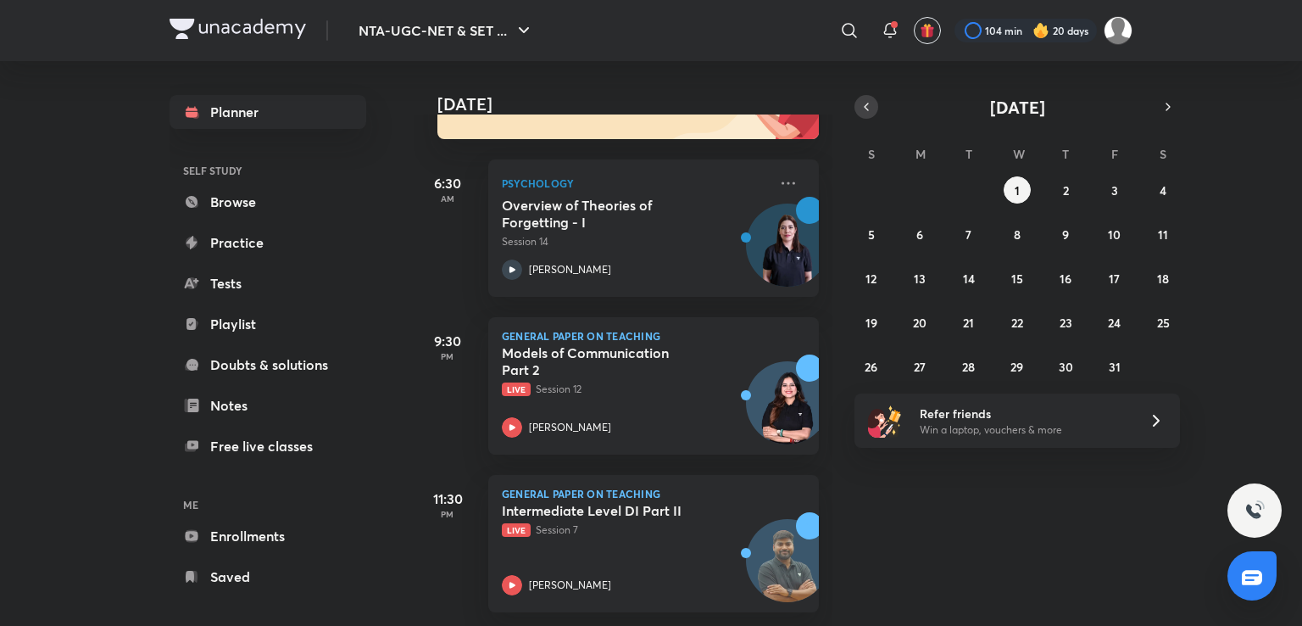
click at [867, 96] on button "button" at bounding box center [867, 107] width 24 height 24
click at [969, 363] on abbr "30" at bounding box center [968, 367] width 14 height 16
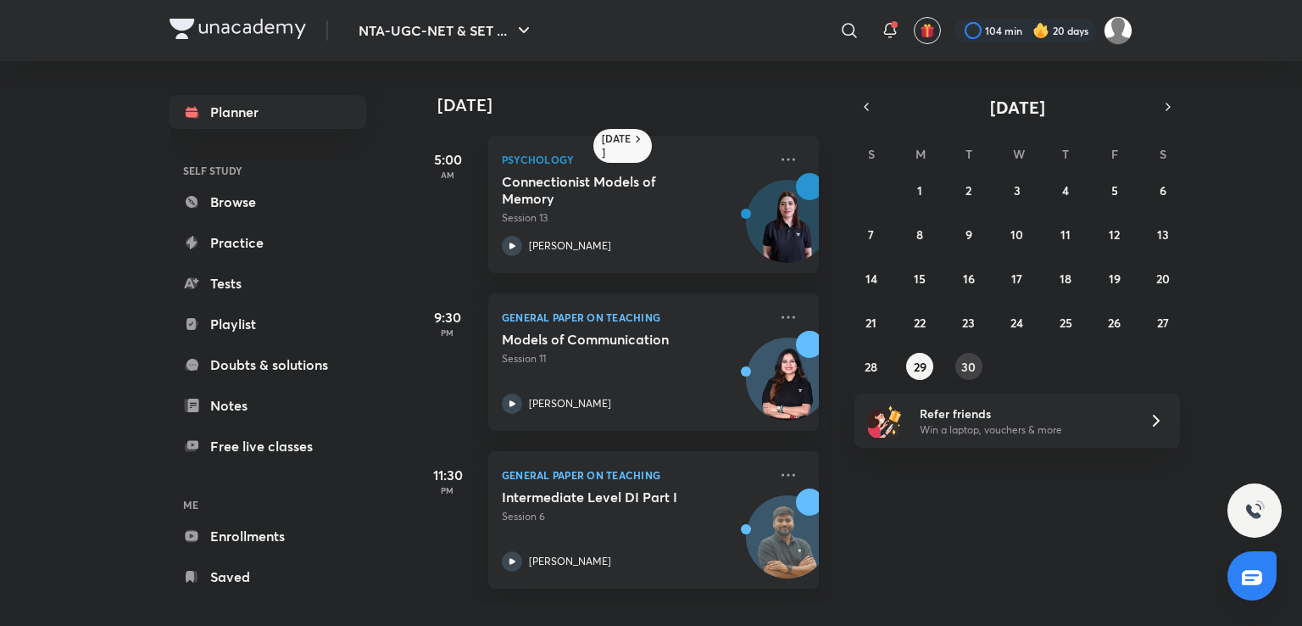
click at [962, 369] on abbr "30" at bounding box center [968, 367] width 14 height 16
click at [1162, 106] on icon "button" at bounding box center [1168, 106] width 14 height 15
click at [1021, 192] on button "1" at bounding box center [1017, 189] width 27 height 27
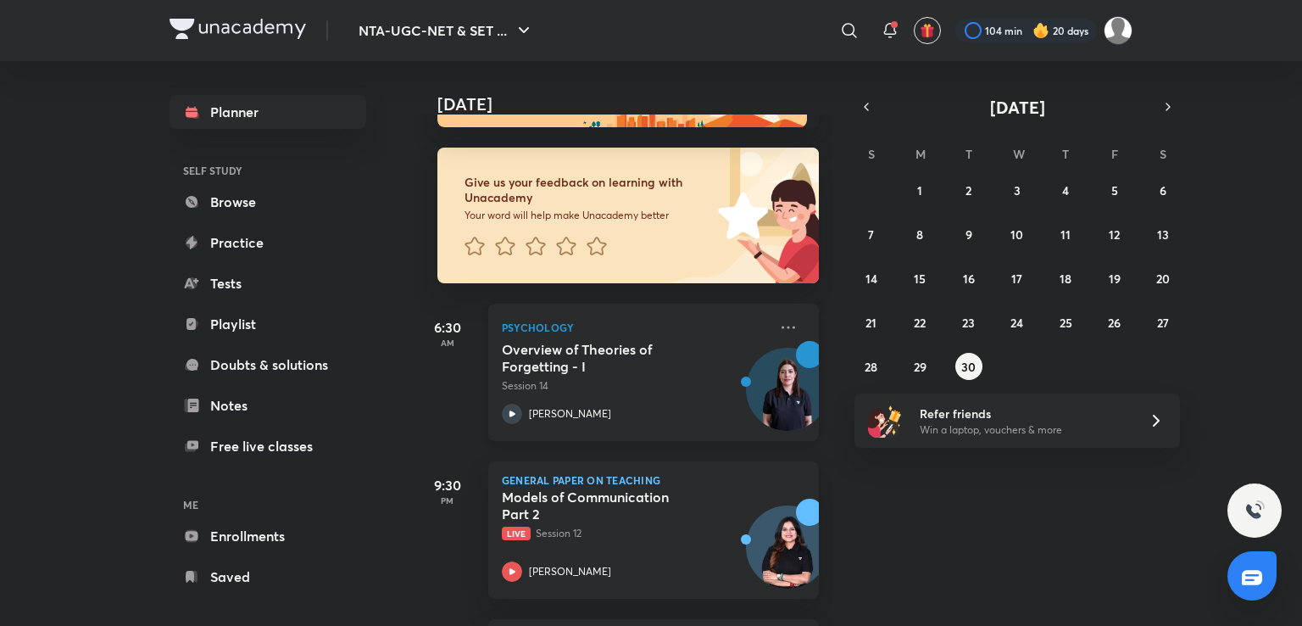
scroll to position [0, 0]
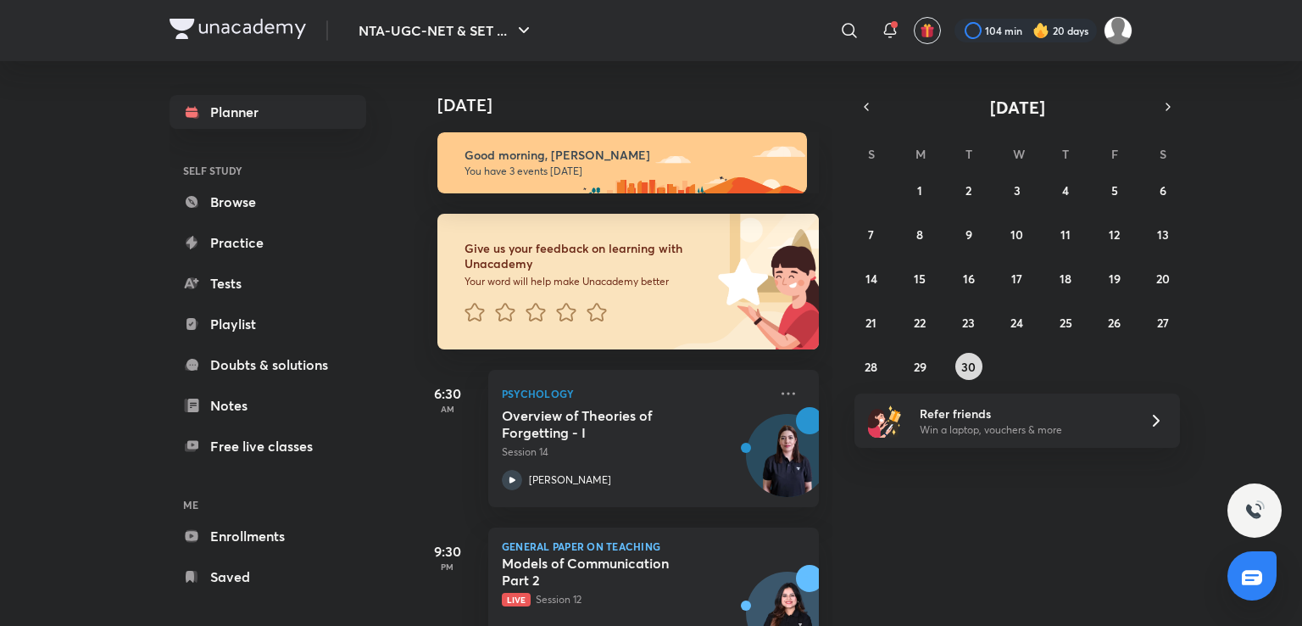
click at [956, 370] on button "30" at bounding box center [968, 366] width 27 height 27
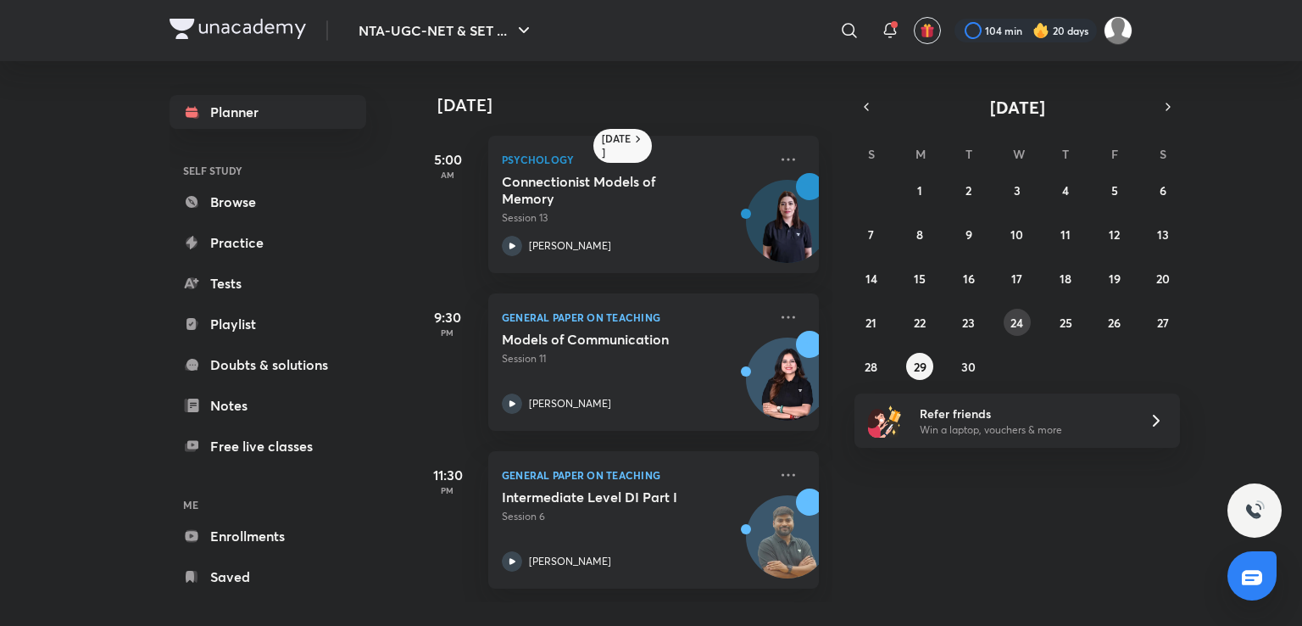
click at [1012, 331] on button "24" at bounding box center [1017, 322] width 27 height 27
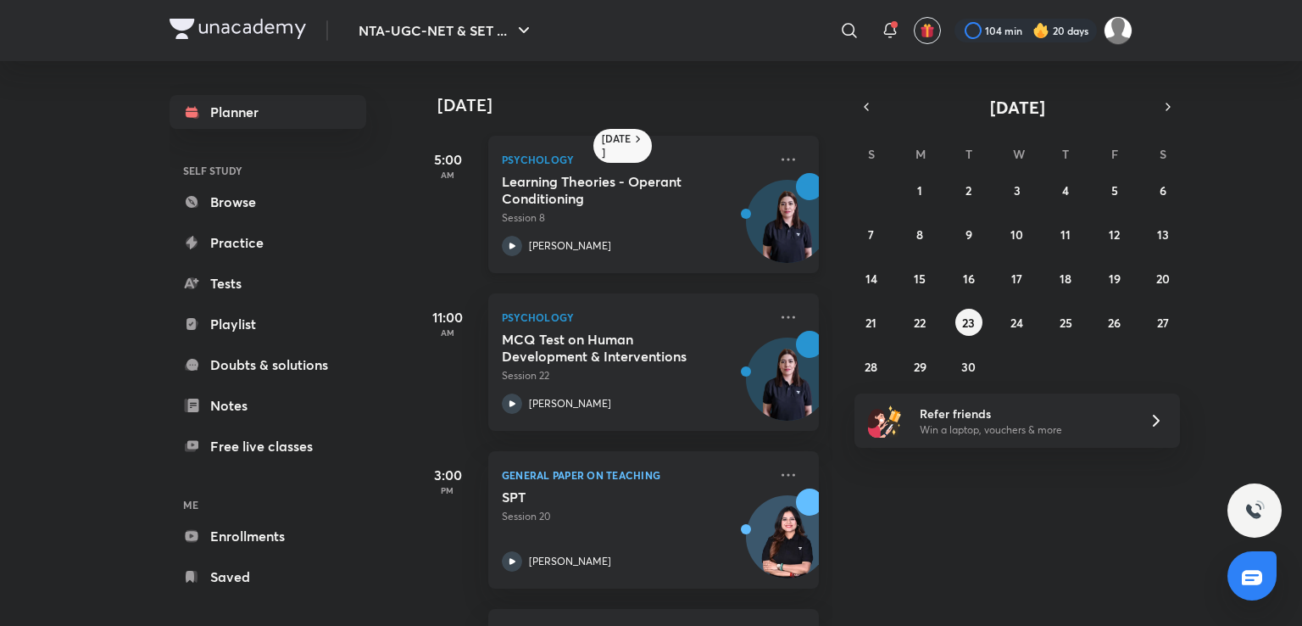
click at [694, 231] on div "Learning Theories - Operant Conditioning Session 8 Hafsa Malik" at bounding box center [635, 214] width 266 height 83
click at [894, 28] on icon at bounding box center [890, 30] width 20 height 20
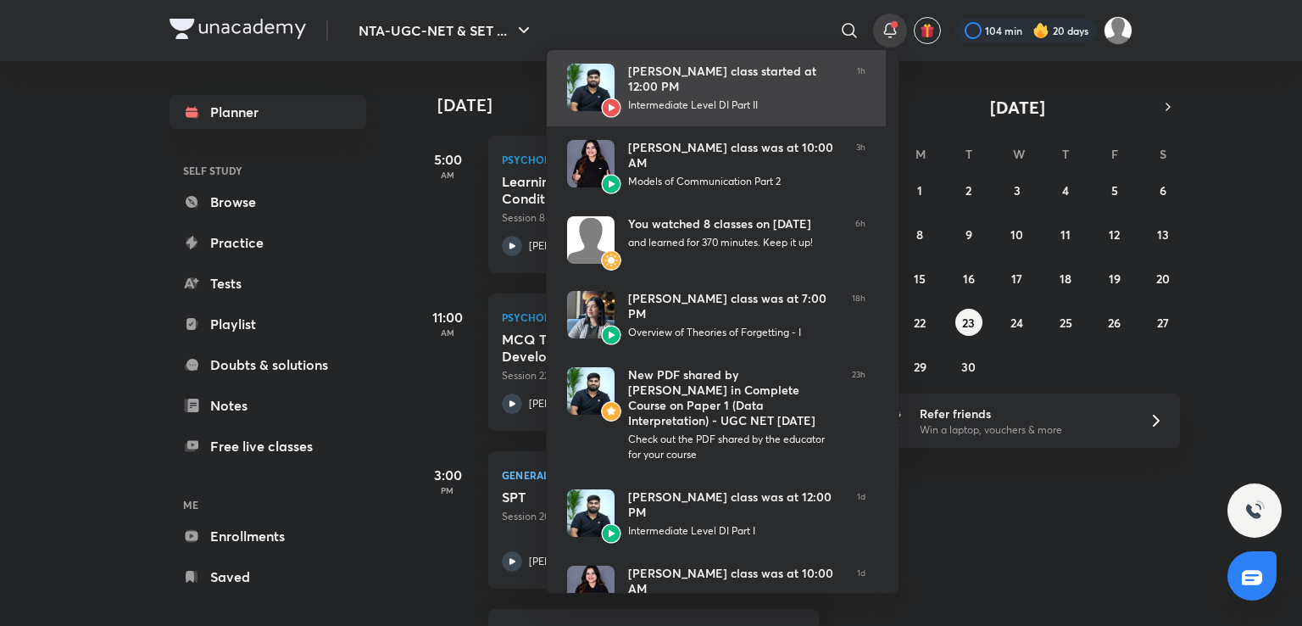
click at [757, 90] on div "Rajat Kumar’s class started at 12:00 PM" at bounding box center [735, 79] width 215 height 31
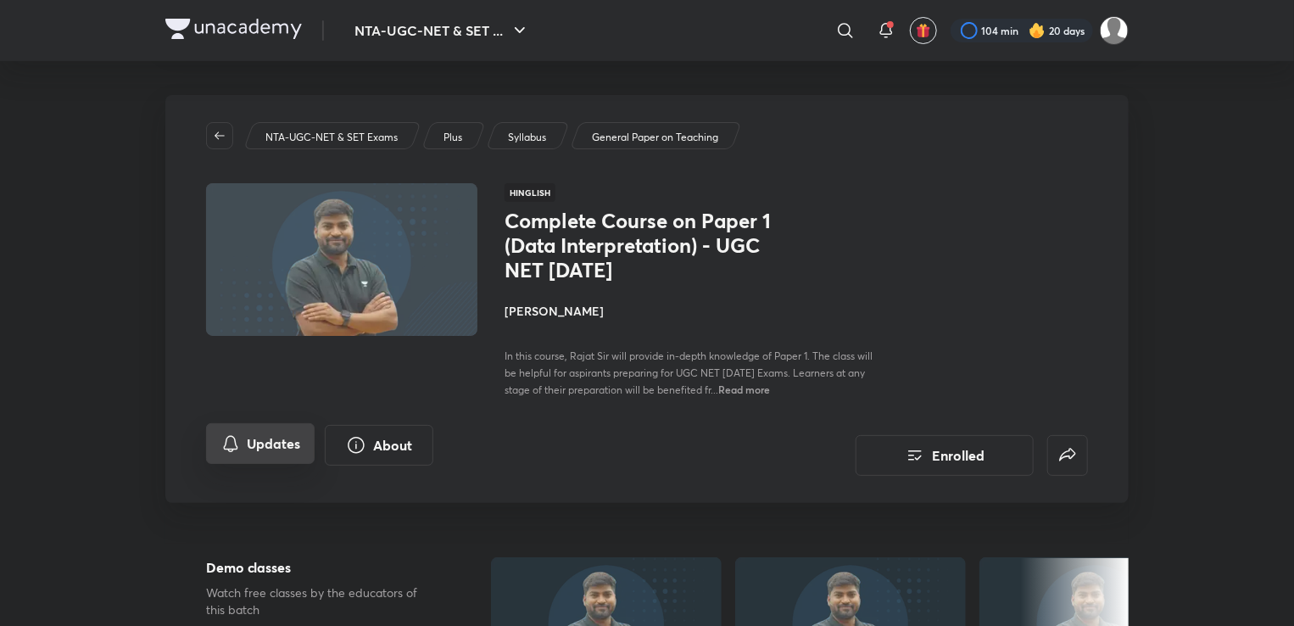
click at [269, 448] on button "Updates" at bounding box center [260, 443] width 109 height 41
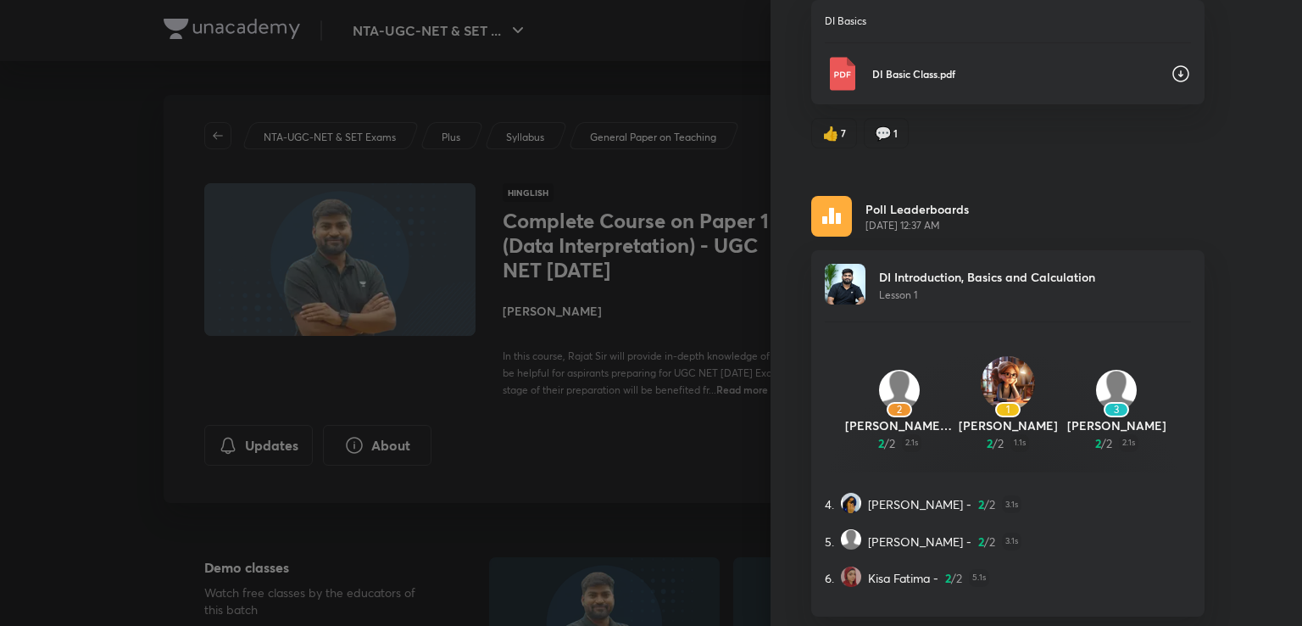
scroll to position [4134, 0]
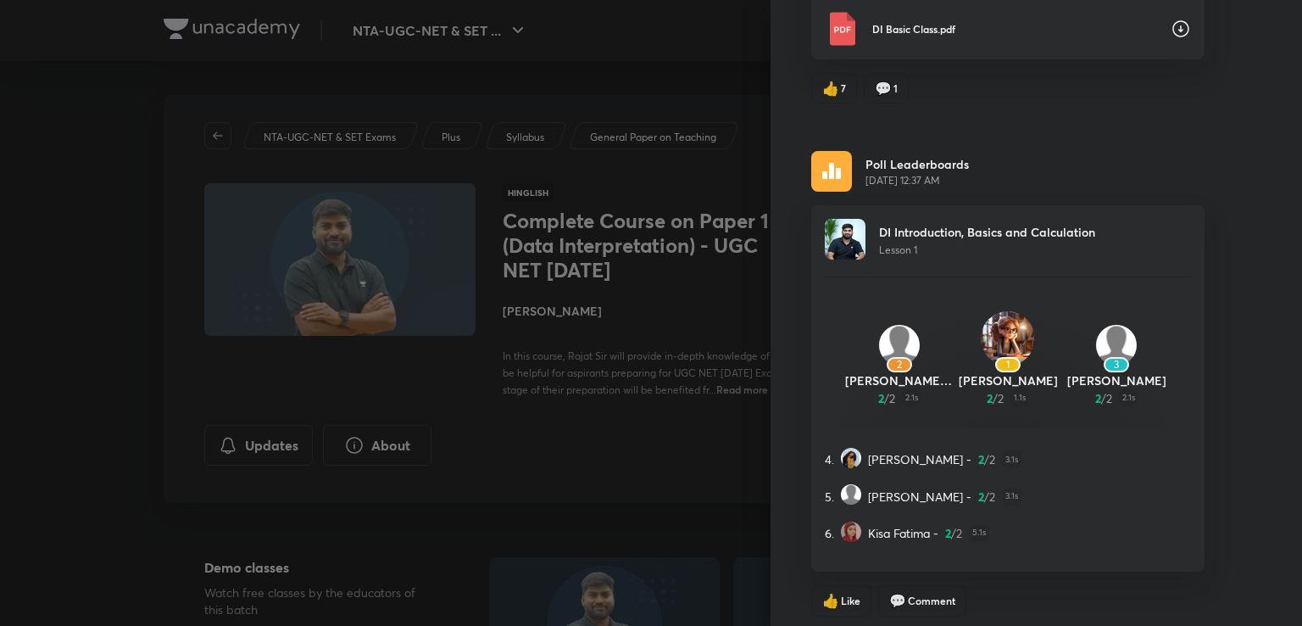
click at [1171, 24] on icon at bounding box center [1181, 29] width 20 height 20
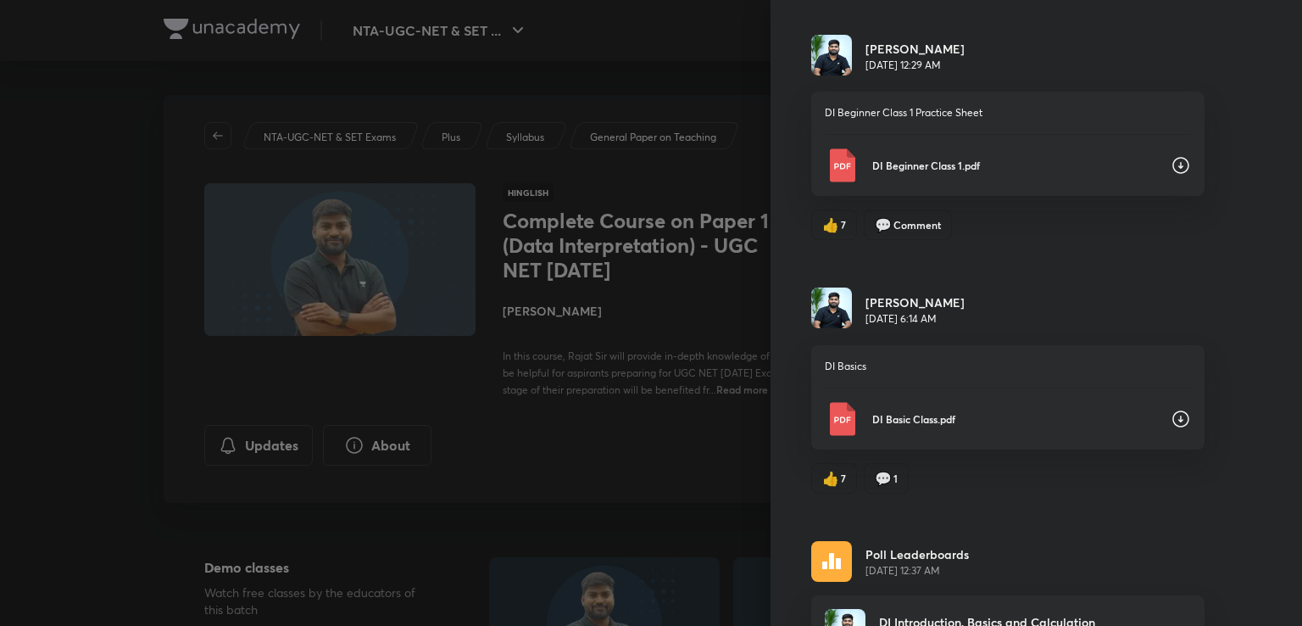
scroll to position [3741, 0]
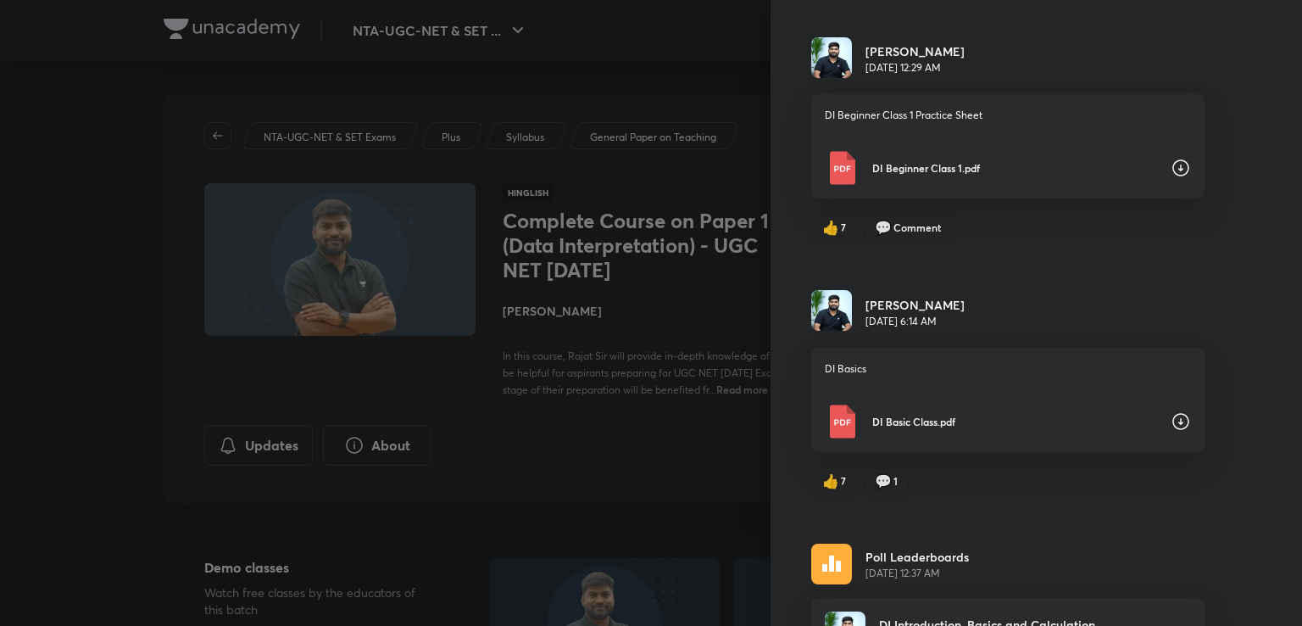
click at [1172, 159] on icon at bounding box center [1180, 167] width 17 height 17
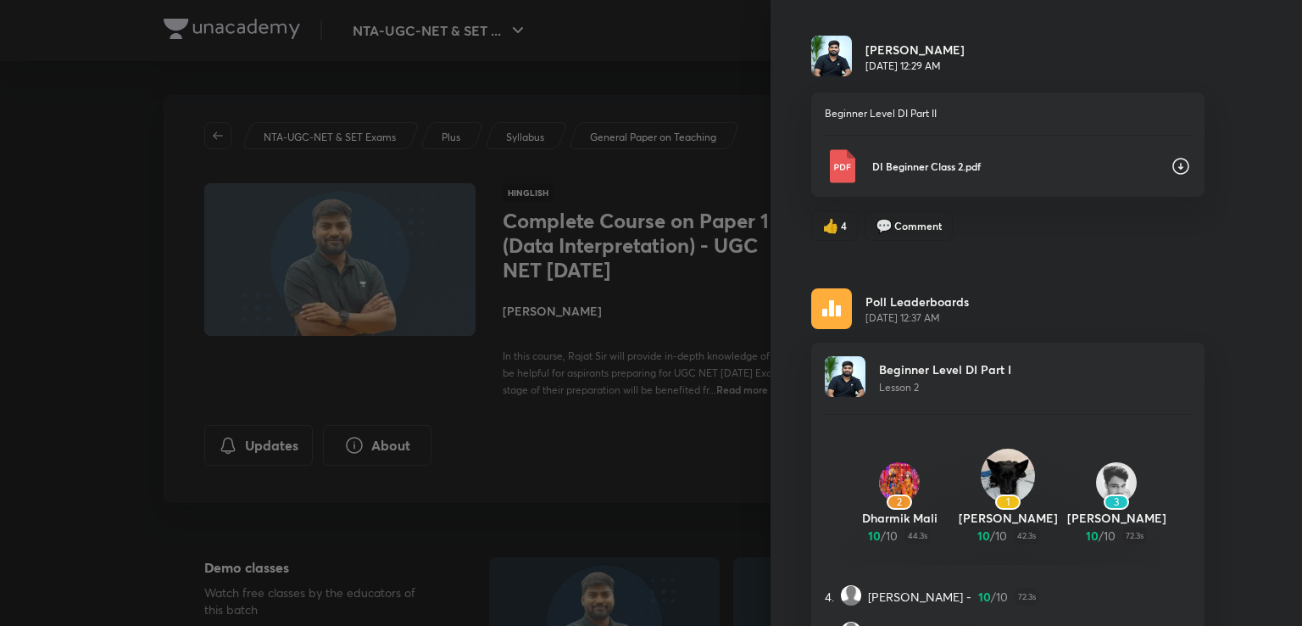
scroll to position [2977, 0]
click at [1172, 158] on icon at bounding box center [1180, 166] width 17 height 17
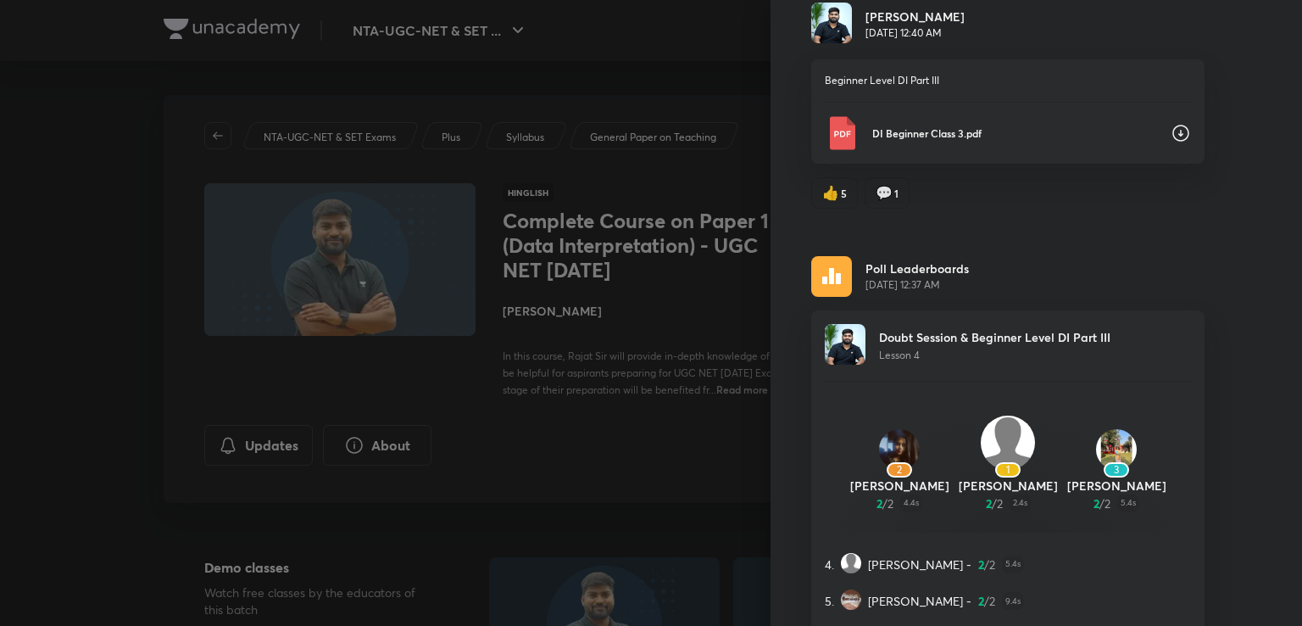
scroll to position [1729, 0]
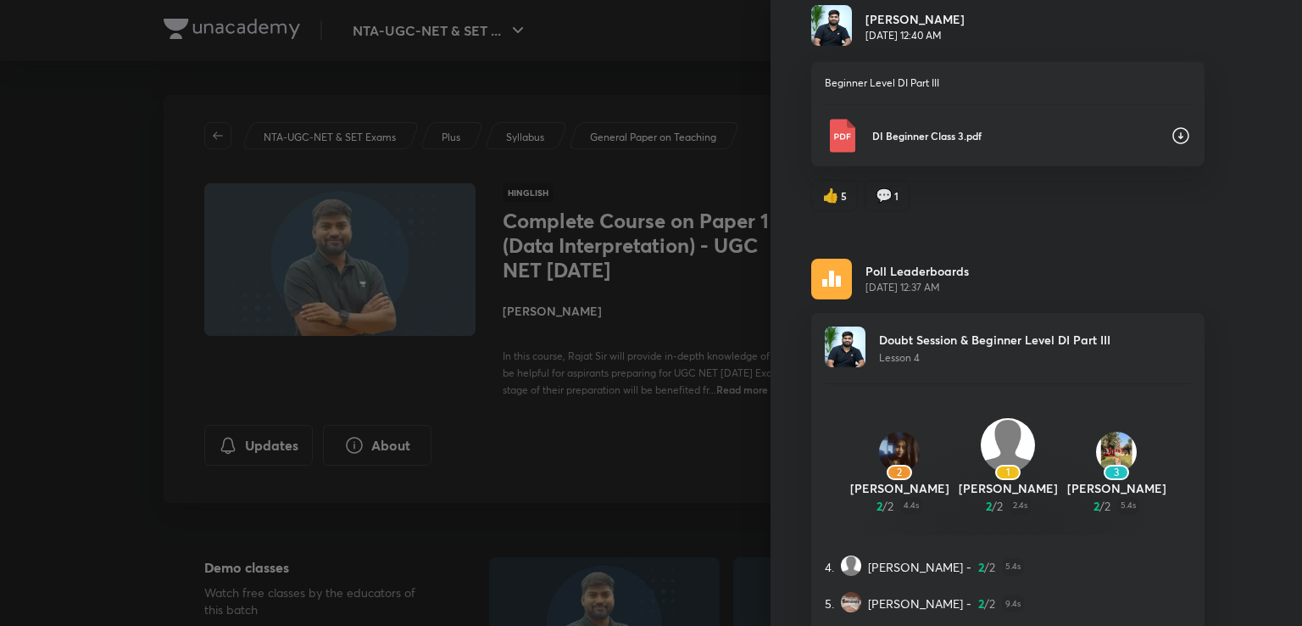
click at [1171, 127] on icon at bounding box center [1181, 135] width 20 height 20
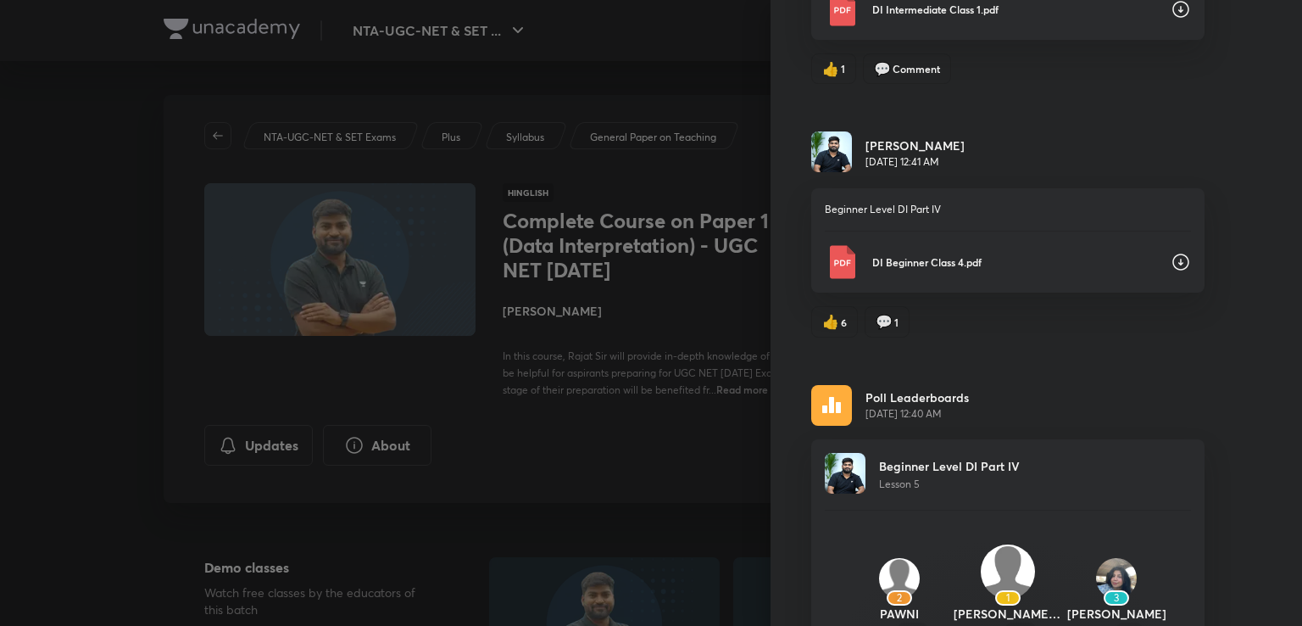
scroll to position [837, 0]
click at [1172, 262] on icon at bounding box center [1180, 263] width 17 height 17
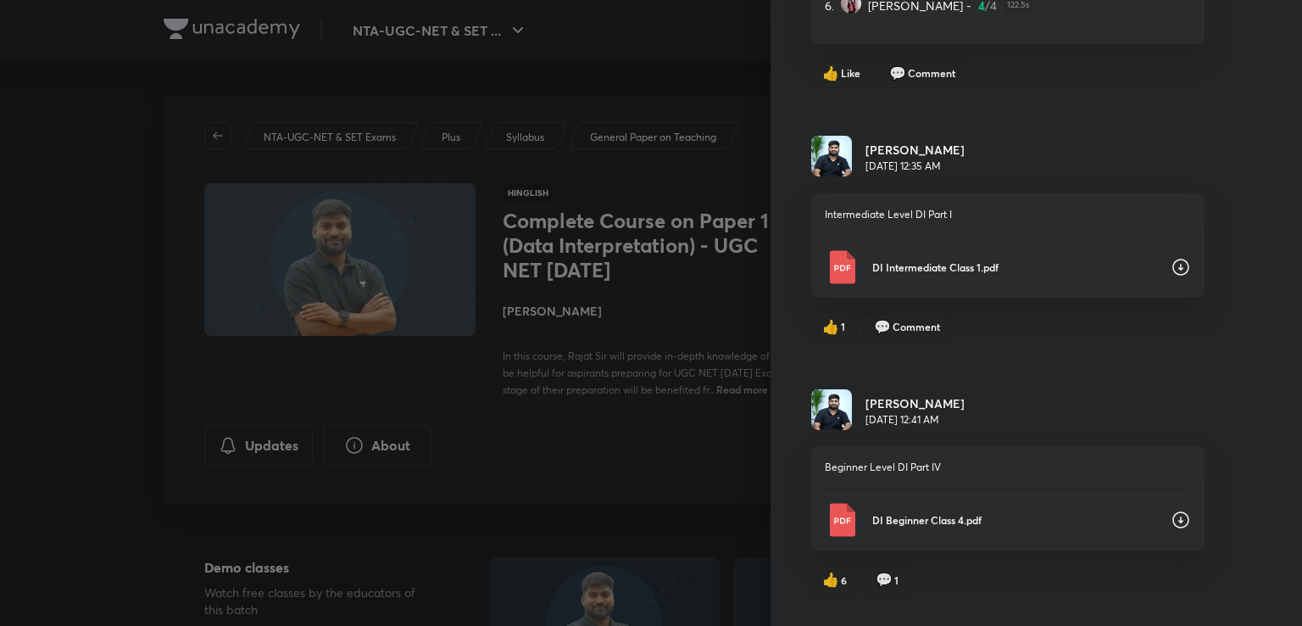
scroll to position [580, 0]
click at [1172, 262] on icon at bounding box center [1180, 267] width 17 height 17
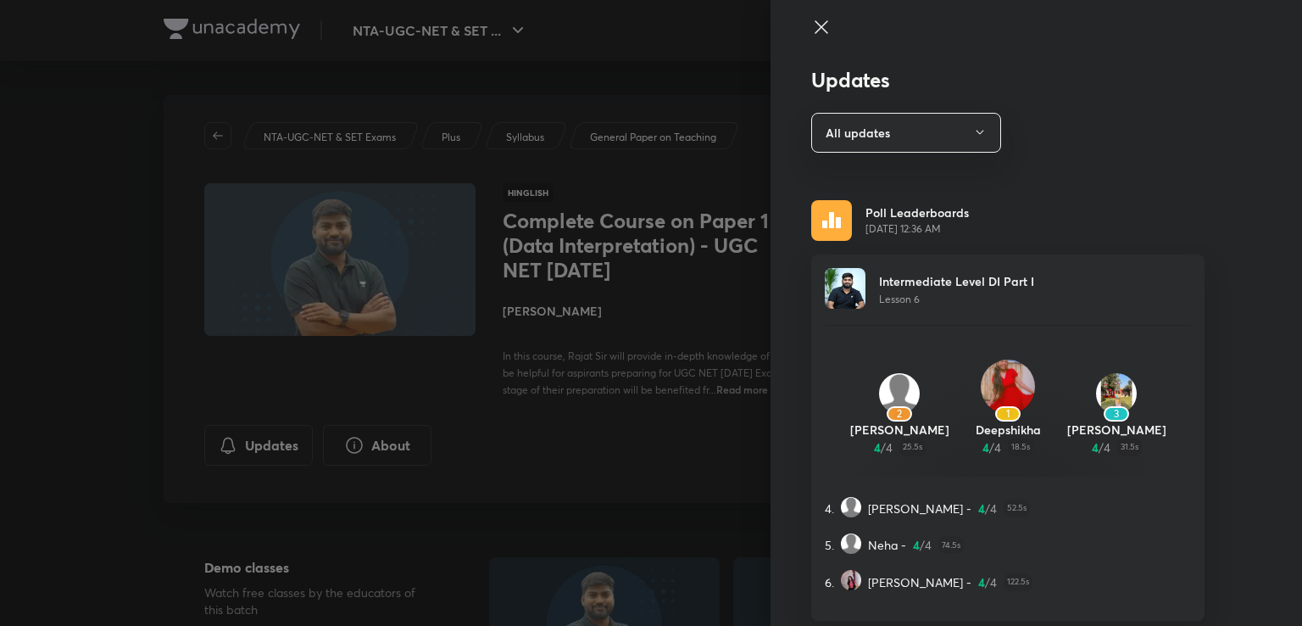
scroll to position [0, 0]
